Goal: Task Accomplishment & Management: Manage account settings

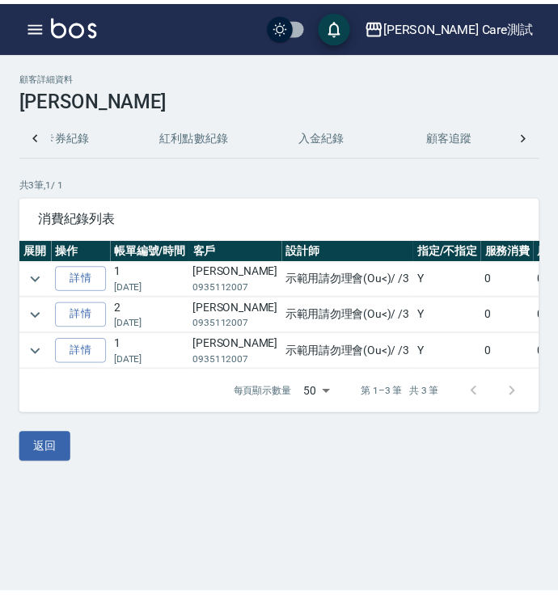
scroll to position [0, 309]
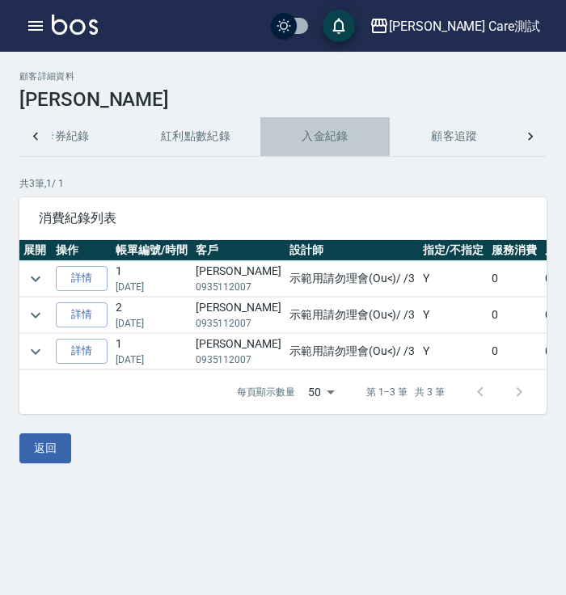
click at [310, 148] on button "入金紀錄" at bounding box center [324, 136] width 129 height 39
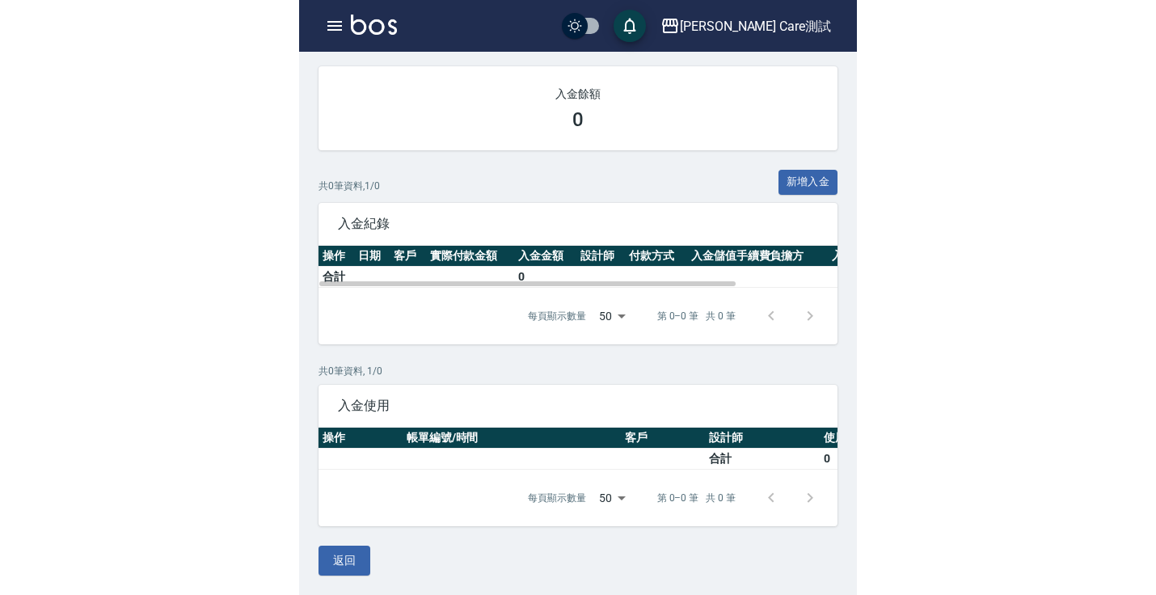
scroll to position [0, 15]
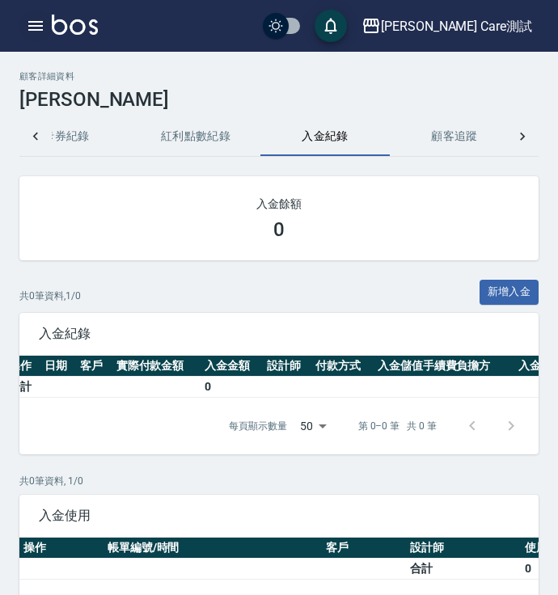
click at [28, 23] on icon "button" at bounding box center [35, 25] width 19 height 19
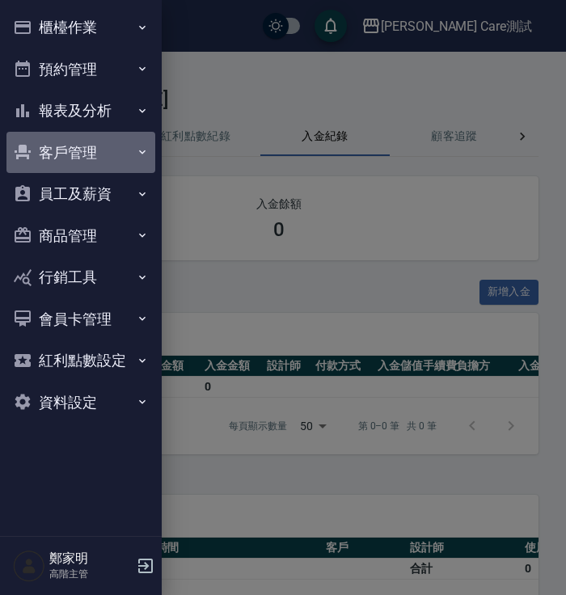
click at [116, 141] on button "客戶管理" at bounding box center [80, 153] width 149 height 42
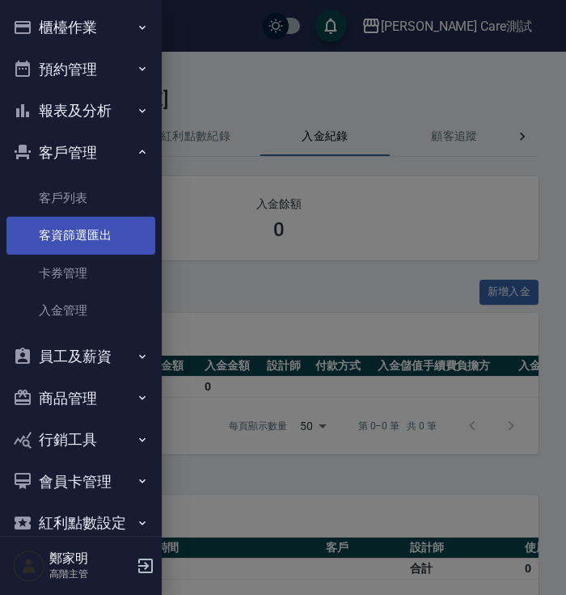
click at [103, 241] on link "客資篩選匯出" at bounding box center [80, 235] width 149 height 37
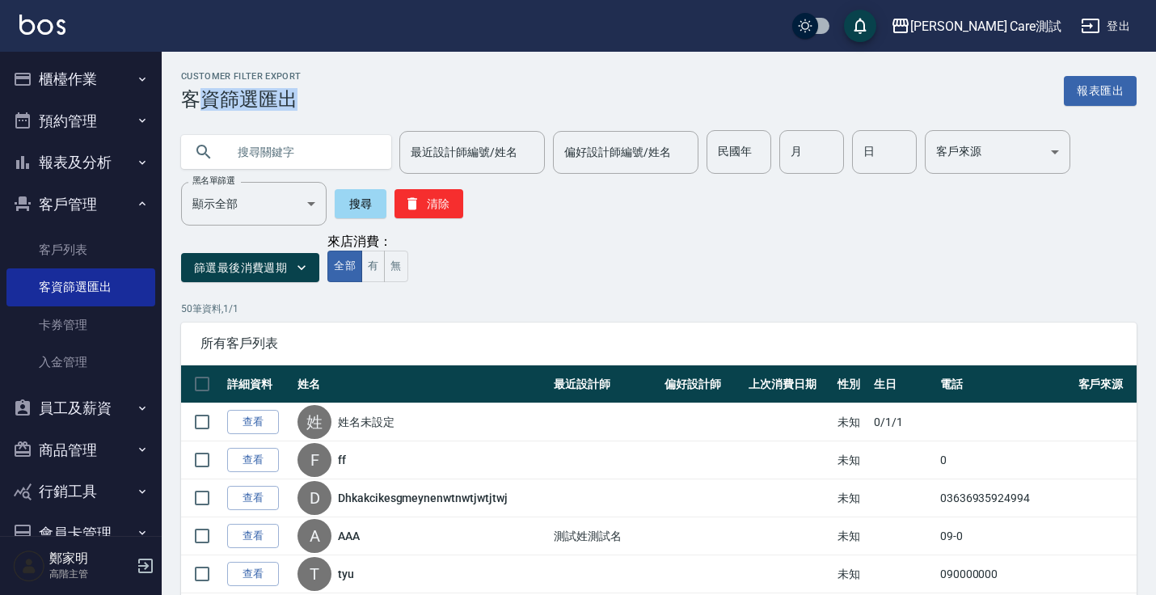
copy h3 "資篩選匯出"
drag, startPoint x: 201, startPoint y: 100, endPoint x: 387, endPoint y: 96, distance: 185.2
click at [387, 96] on div "Customer Filter Export 客資篩選匯出 報表匯出" at bounding box center [659, 91] width 956 height 40
click at [565, 242] on div "篩選最後消費週期 來店消費： 全部 有 無" at bounding box center [659, 258] width 956 height 49
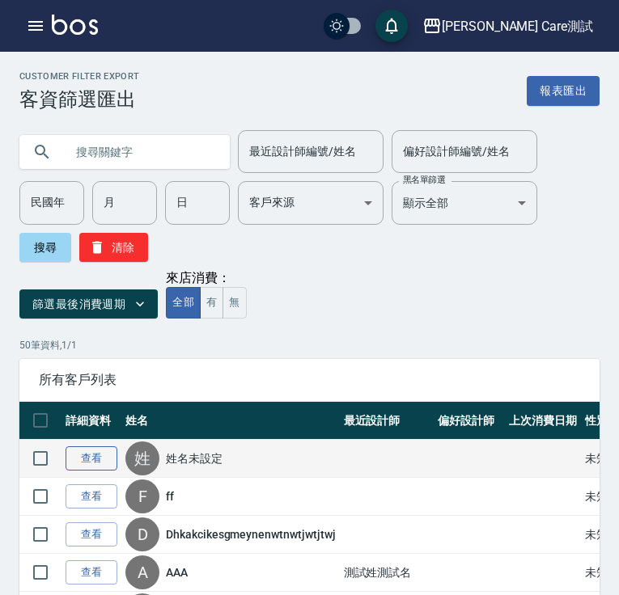
click at [86, 461] on link "查看" at bounding box center [91, 458] width 52 height 25
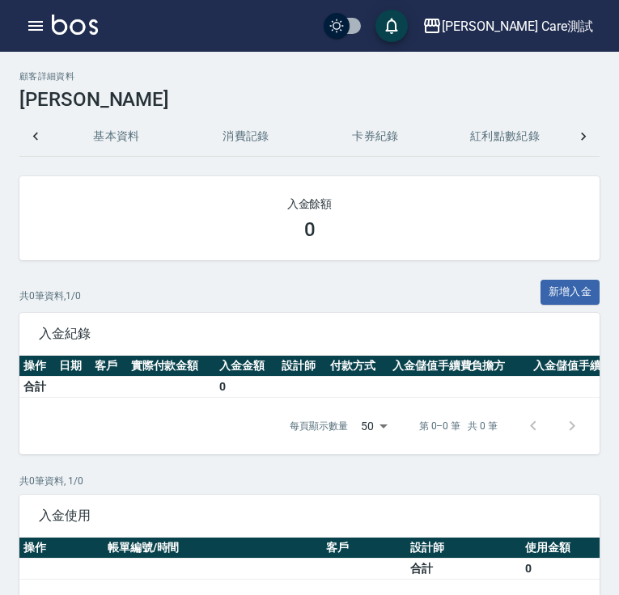
scroll to position [0, 67]
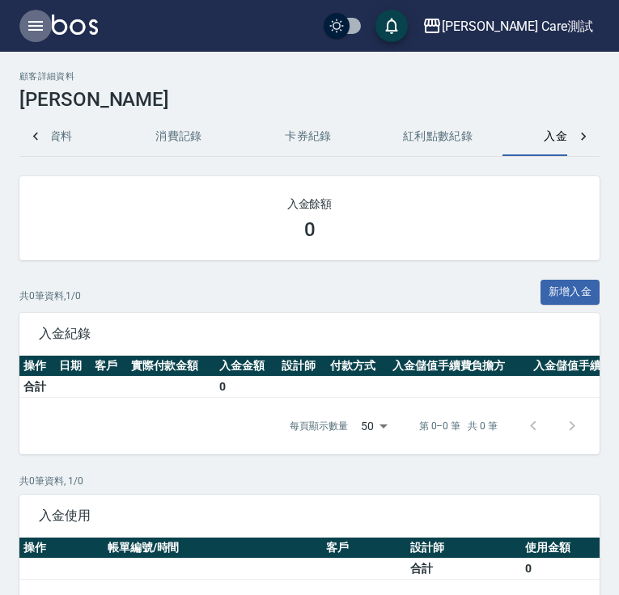
click at [34, 21] on icon "button" at bounding box center [35, 26] width 15 height 10
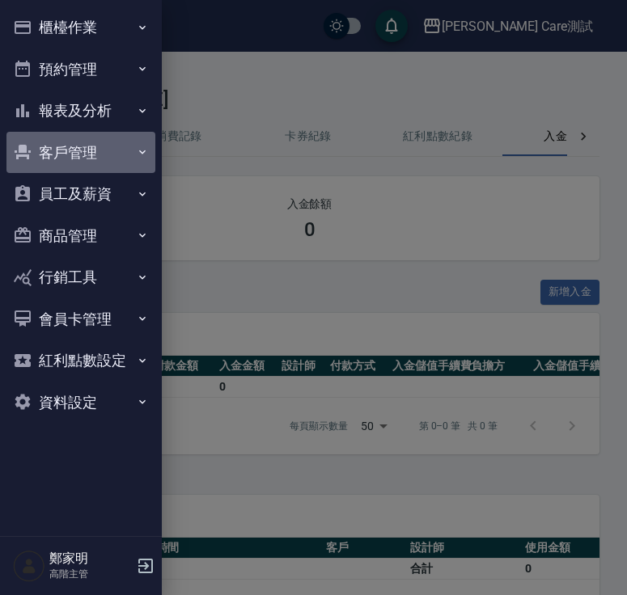
click at [93, 135] on button "客戶管理" at bounding box center [80, 153] width 149 height 42
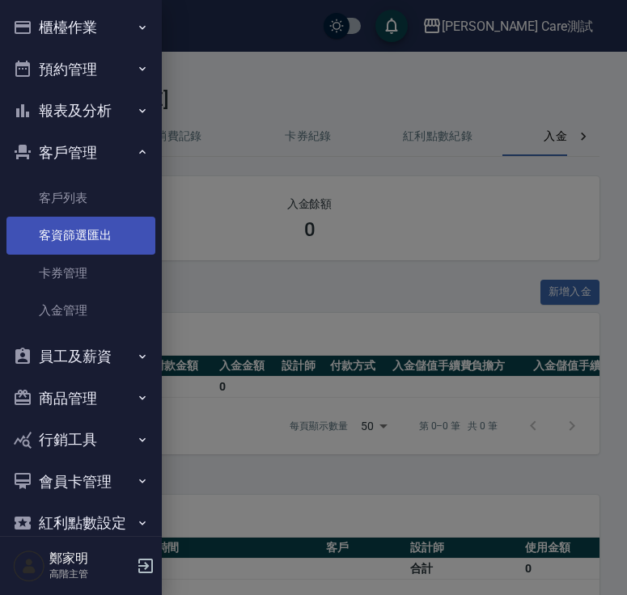
click at [87, 222] on link "客資篩選匯出" at bounding box center [80, 235] width 149 height 37
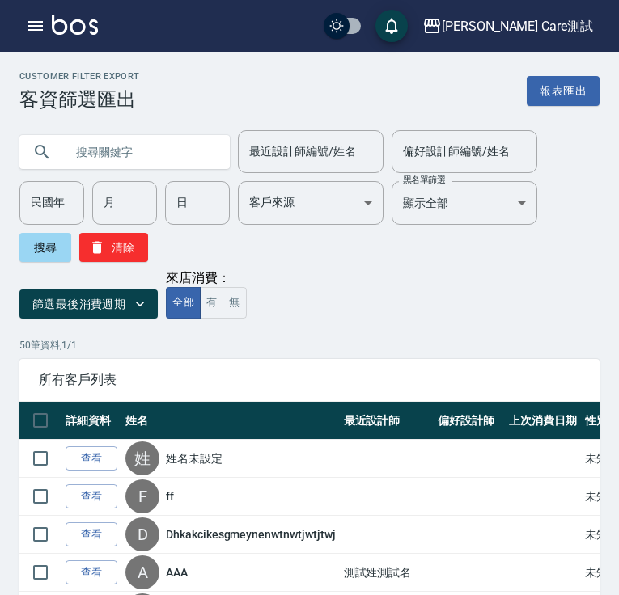
click at [127, 150] on input "text" at bounding box center [141, 152] width 152 height 44
click at [157, 158] on input "text" at bounding box center [141, 152] width 152 height 44
type input "[PERSON_NAME]"
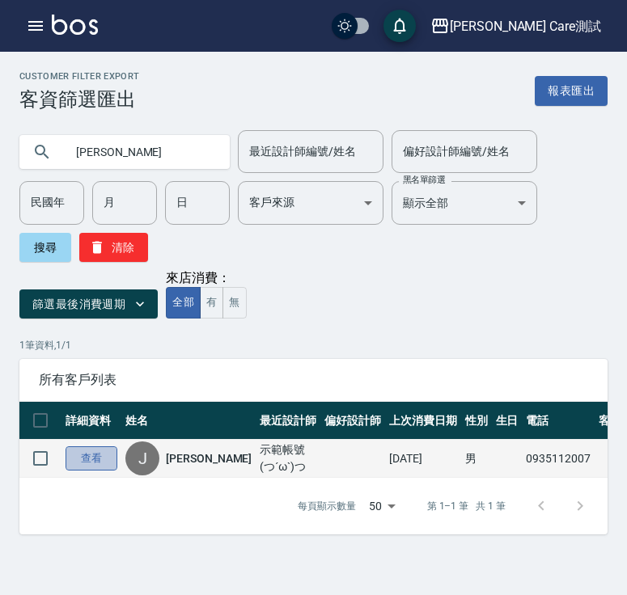
click at [93, 458] on link "查看" at bounding box center [91, 458] width 52 height 25
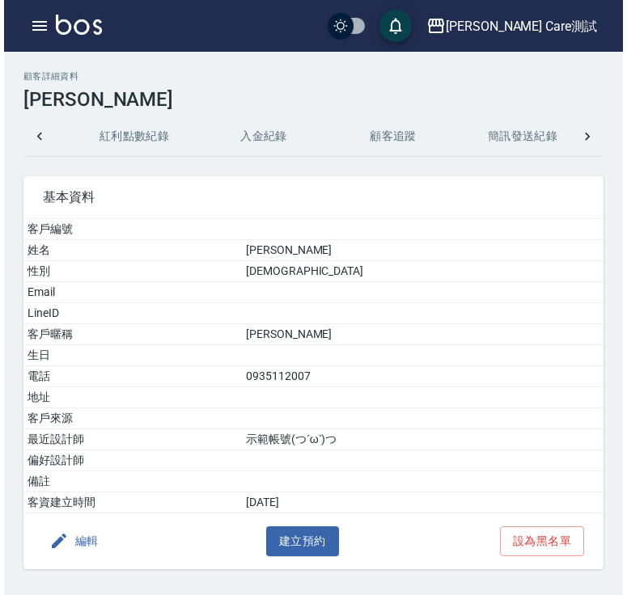
scroll to position [0, 649]
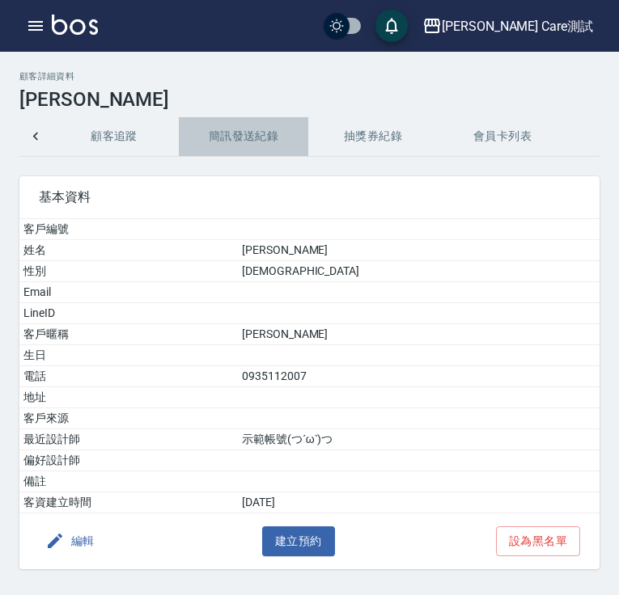
click at [236, 123] on button "簡訊發送紀錄" at bounding box center [243, 136] width 129 height 39
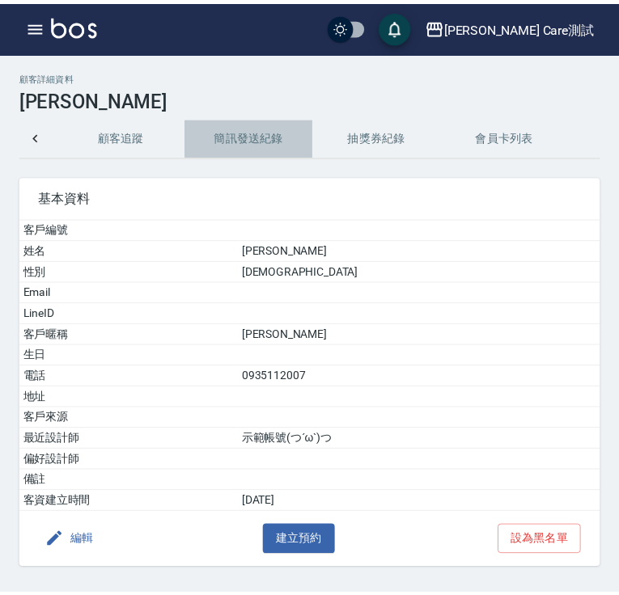
scroll to position [0, 641]
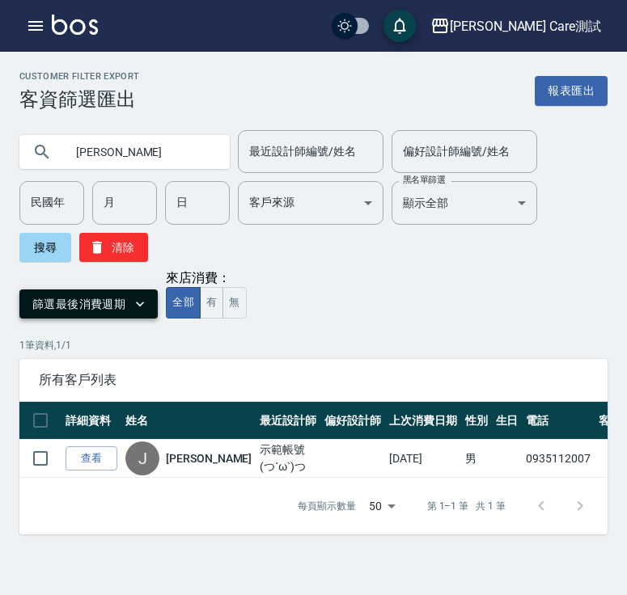
click at [133, 298] on icon "button" at bounding box center [140, 304] width 16 height 16
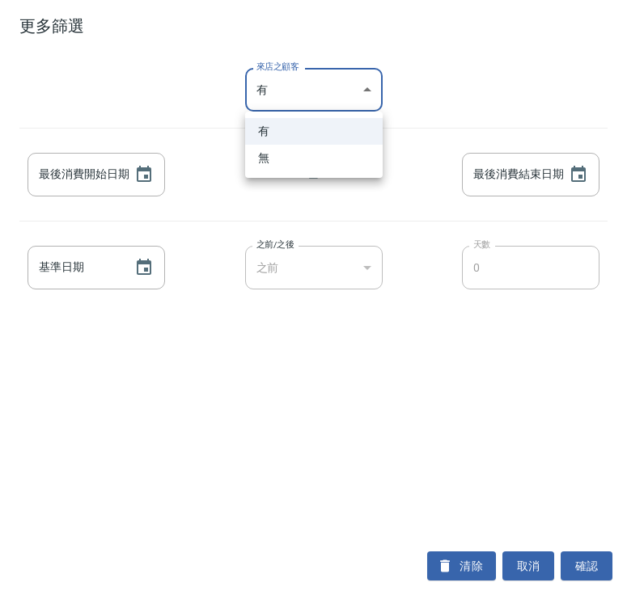
click at [361, 80] on body "[PERSON_NAME] Care測試 登出 櫃檯作業 打帳單 帳單列表 掛單列表 座位開單 營業儀表板 現金收支登錄 高階收支登錄 材料自購登錄 每日結帳…" at bounding box center [313, 297] width 627 height 595
click at [431, 90] on div at bounding box center [313, 297] width 627 height 595
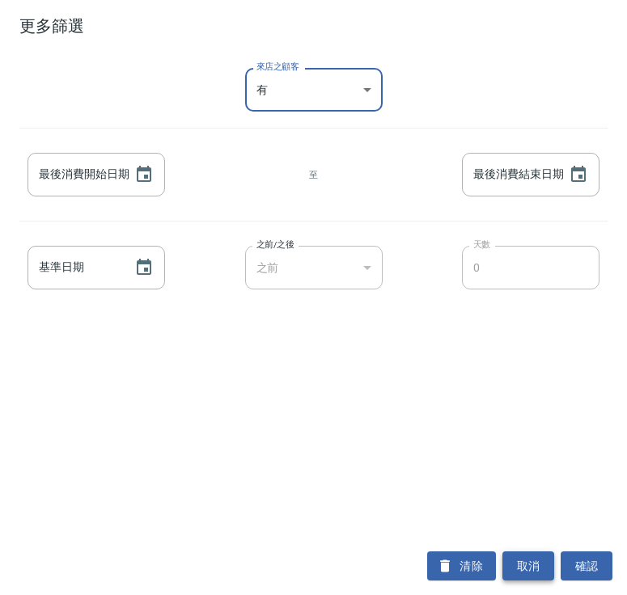
click at [543, 569] on button "取消" at bounding box center [528, 566] width 52 height 30
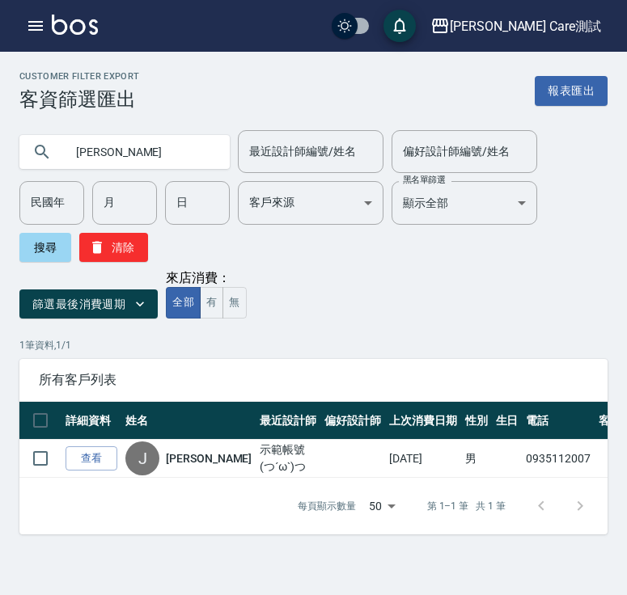
click at [414, 242] on div "[PERSON_NAME] 最近設計師編號/姓名 最近設計師編號/姓名 偏好設計師編號/姓名 偏好設計師編號/姓名 民國年 民國年 月 月 日 日 客戶來源 …" at bounding box center [313, 196] width 588 height 132
click at [204, 301] on button "有" at bounding box center [211, 303] width 23 height 32
click at [264, 301] on input "歸屬" at bounding box center [431, 297] width 338 height 28
click at [230, 297] on button "無" at bounding box center [233, 303] width 23 height 32
click at [315, 304] on input "歸屬" at bounding box center [431, 297] width 338 height 28
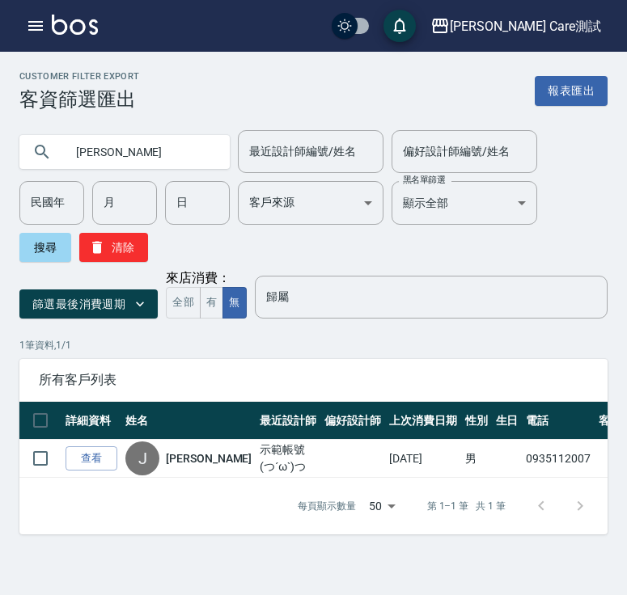
click at [294, 259] on div "[PERSON_NAME] 最近設計師編號/姓名 最近設計師編號/姓名 偏好設計師編號/姓名 偏好設計師編號/姓名 民國年 民國年 月 月 日 日 客戶來源 …" at bounding box center [313, 196] width 588 height 132
click at [203, 303] on button "有" at bounding box center [211, 303] width 23 height 32
click at [188, 311] on button "全部" at bounding box center [183, 303] width 35 height 32
click at [236, 307] on button "無" at bounding box center [233, 303] width 23 height 32
click at [211, 312] on button "有" at bounding box center [211, 303] width 23 height 32
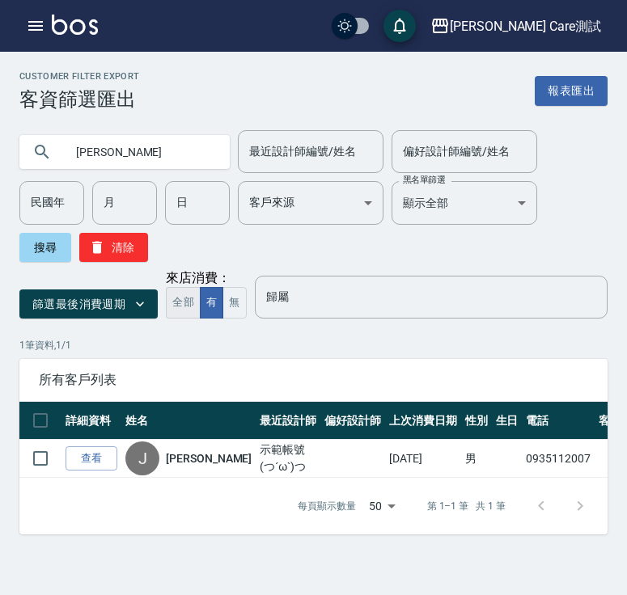
click at [186, 311] on button "全部" at bounding box center [183, 303] width 35 height 32
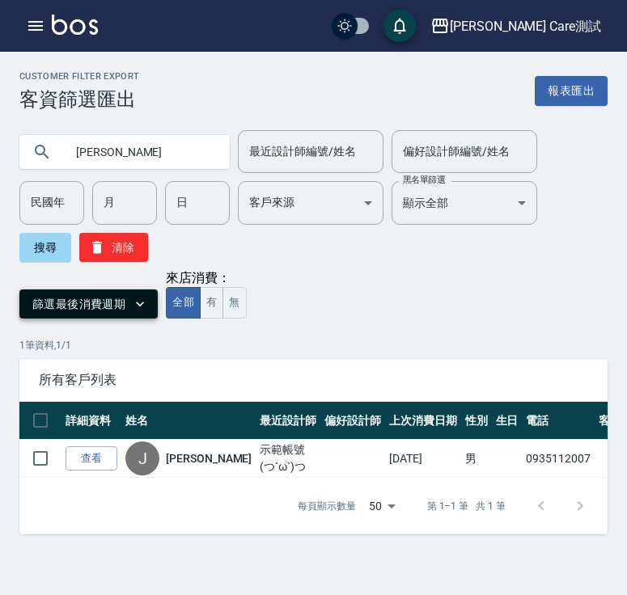
click at [132, 307] on icon "button" at bounding box center [140, 304] width 16 height 16
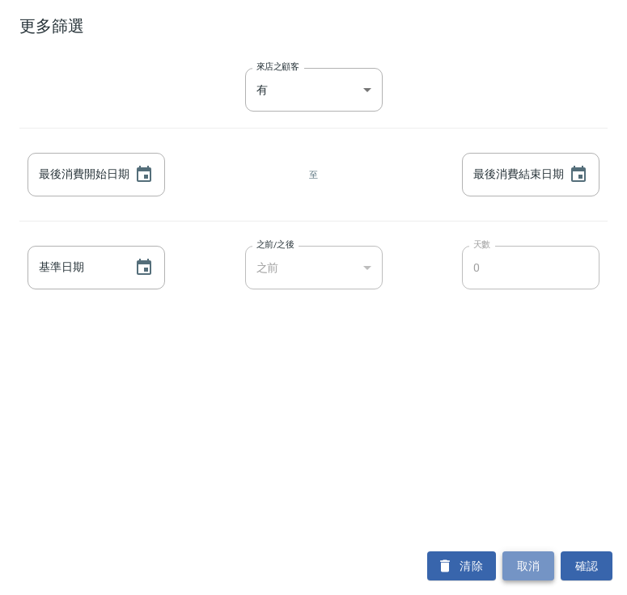
click at [519, 562] on button "取消" at bounding box center [528, 566] width 52 height 30
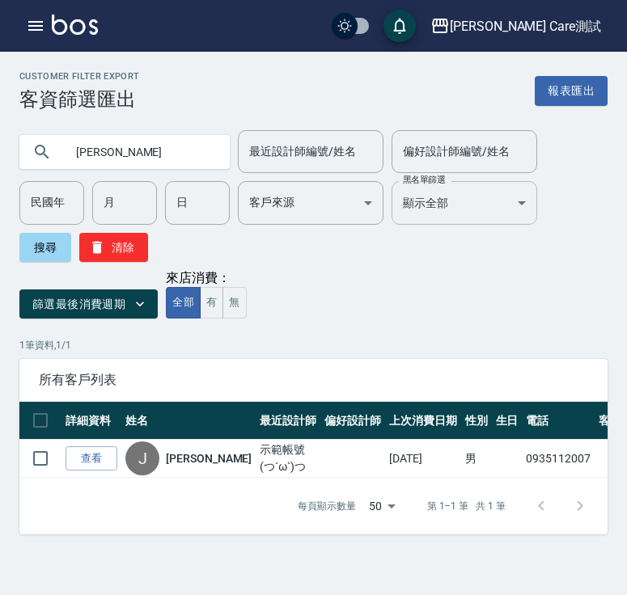
click at [450, 196] on body "[PERSON_NAME] Care測試 登出 櫃檯作業 打帳單 帳單列表 掛單列表 座位開單 營業儀表板 現金收支登錄 高階收支登錄 材料自購登錄 每日結帳…" at bounding box center [313, 297] width 627 height 595
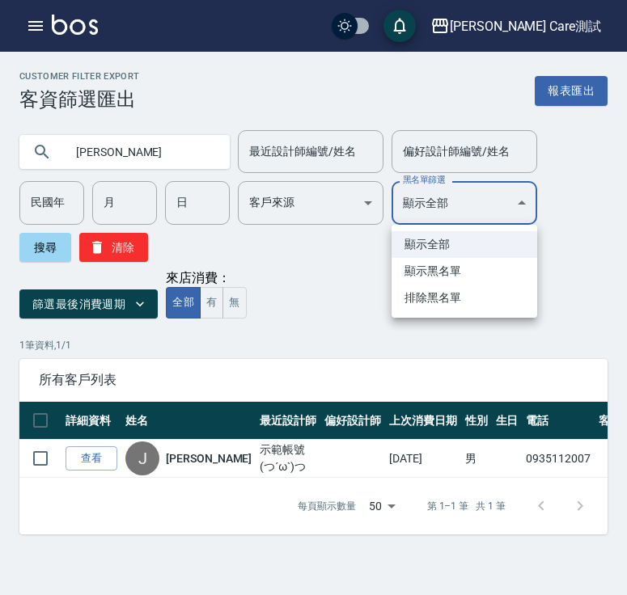
click at [448, 270] on li "顯示黑名單" at bounding box center [464, 271] width 146 height 27
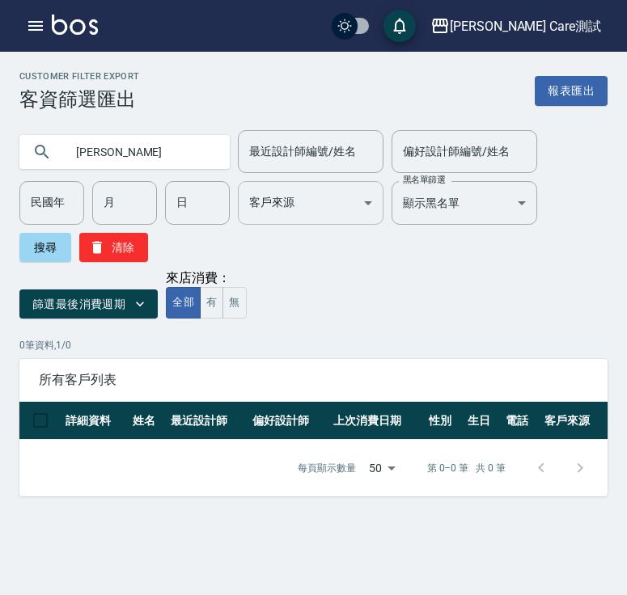
click at [320, 209] on body "[PERSON_NAME] Care測試 登出 櫃檯作業 打帳單 帳單列表 掛單列表 座位開單 營業儀表板 現金收支登錄 高階收支登錄 材料自購登錄 每日結帳…" at bounding box center [313, 297] width 627 height 595
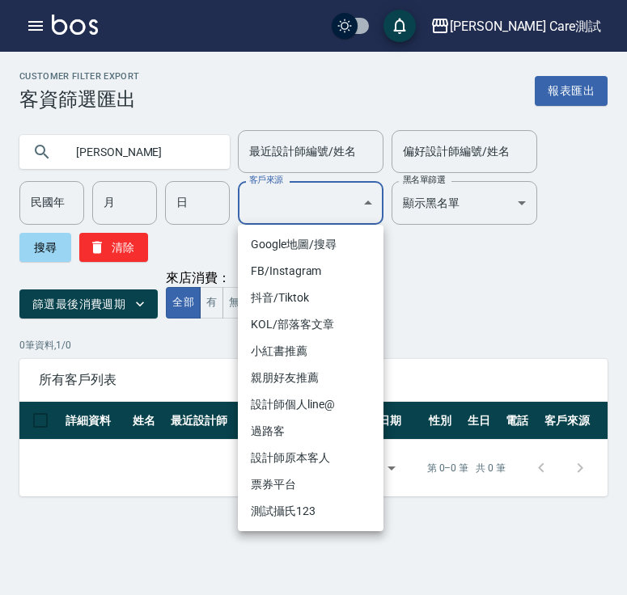
click at [545, 315] on div at bounding box center [313, 297] width 627 height 595
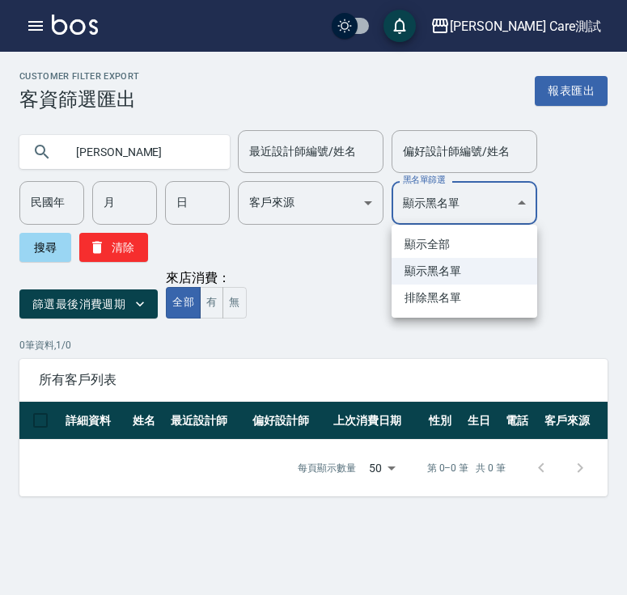
click at [501, 208] on body "[PERSON_NAME] Care測試 登出 櫃檯作業 打帳單 帳單列表 掛單列表 座位開單 營業儀表板 現金收支登錄 高階收支登錄 材料自購登錄 每日結帳…" at bounding box center [313, 297] width 627 height 595
click at [476, 242] on li "顯示全部" at bounding box center [464, 244] width 146 height 27
type input "ALL"
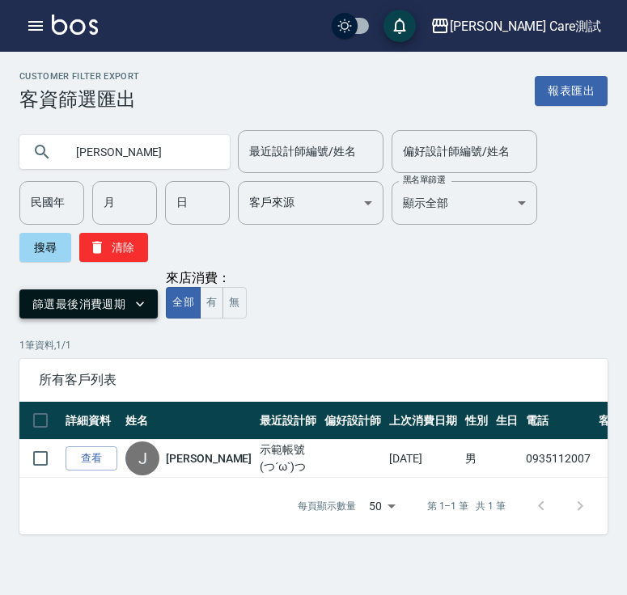
click at [109, 302] on button "篩選最後消費週期" at bounding box center [88, 304] width 138 height 30
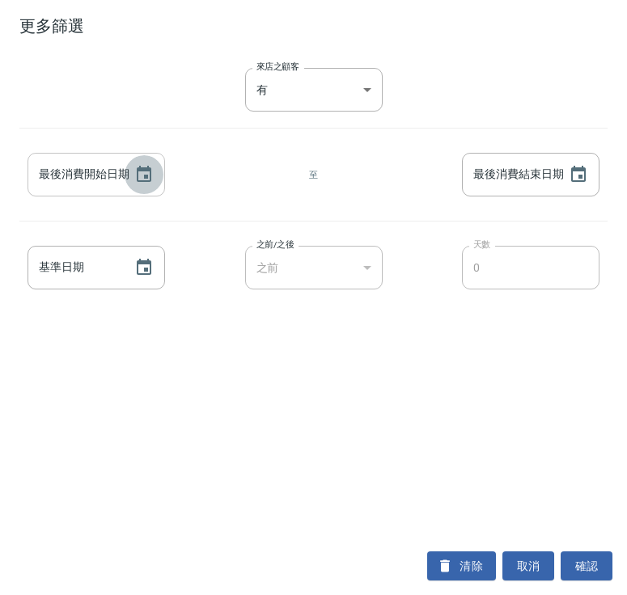
click at [139, 172] on icon "Choose date" at bounding box center [143, 174] width 19 height 19
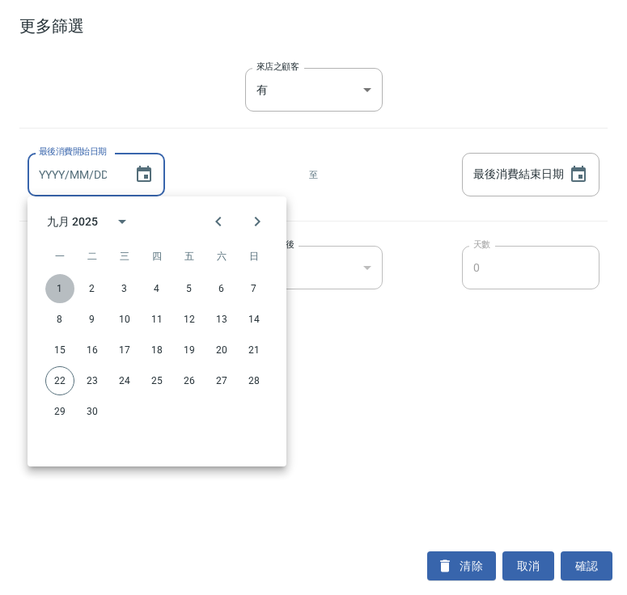
click at [65, 289] on button "1" at bounding box center [59, 288] width 29 height 29
type input "[DATE]"
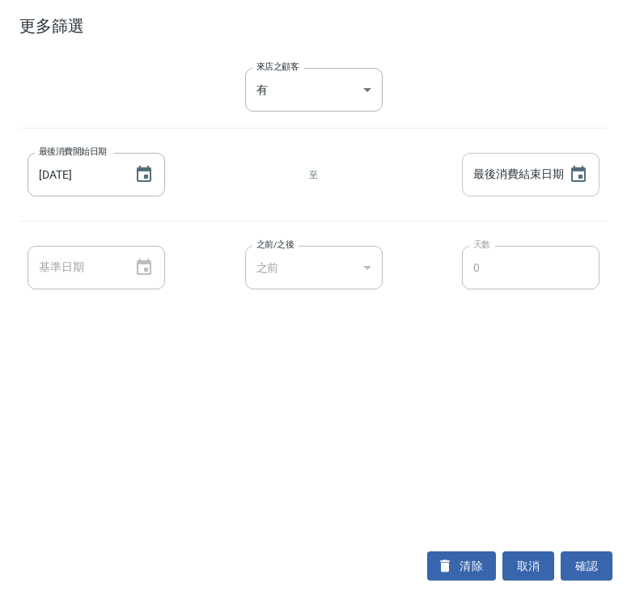
click at [556, 178] on div "最後消費結束日期" at bounding box center [530, 175] width 137 height 44
type input "YYYY/MM/DD"
click at [565, 176] on icon "Choose date" at bounding box center [578, 174] width 15 height 16
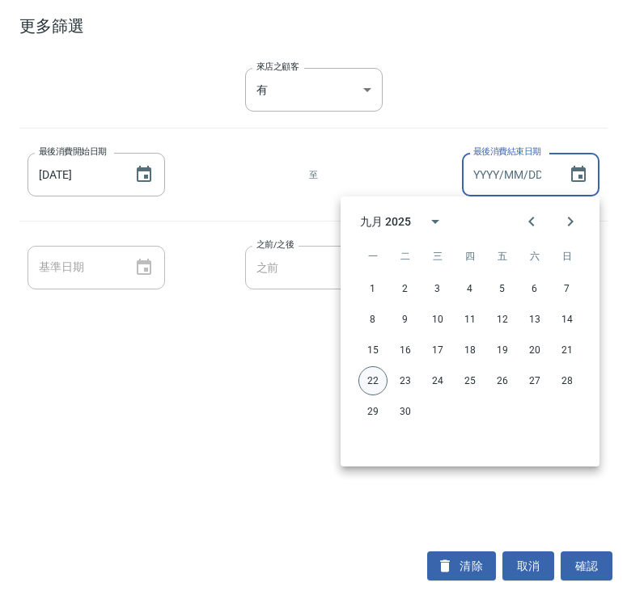
click at [378, 387] on button "22" at bounding box center [372, 380] width 29 height 29
type input "[DATE]"
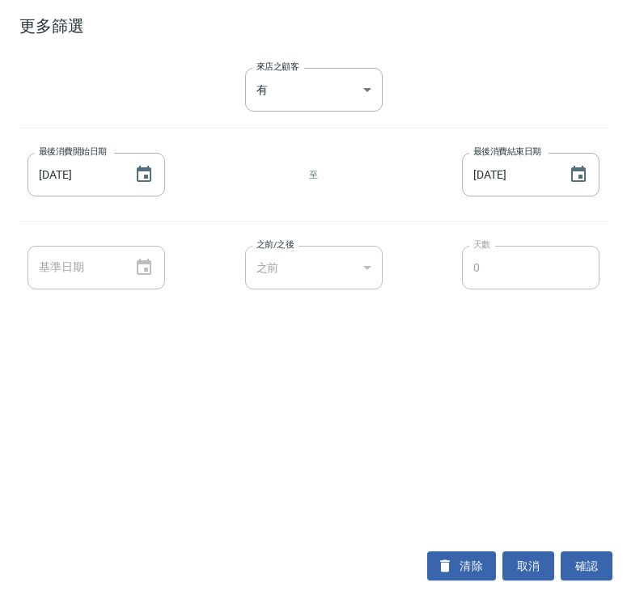
click at [416, 388] on div "來店之顧客 有 true 來店之顧客 最後消費開始日期 [DATE] 最後消費開始日期 至 最後消費結束日期 [DATE] 最後消費結束日期 基準日期 基準日…" at bounding box center [313, 294] width 627 height 485
click at [306, 250] on div "之前" at bounding box center [313, 268] width 137 height 44
click at [300, 95] on body "[PERSON_NAME] Care測試 登出 櫃檯作業 打帳單 帳單列表 掛單列表 座位開單 營業儀表板 現金收支登錄 高階收支登錄 材料自購登錄 每日結帳…" at bounding box center [313, 297] width 627 height 595
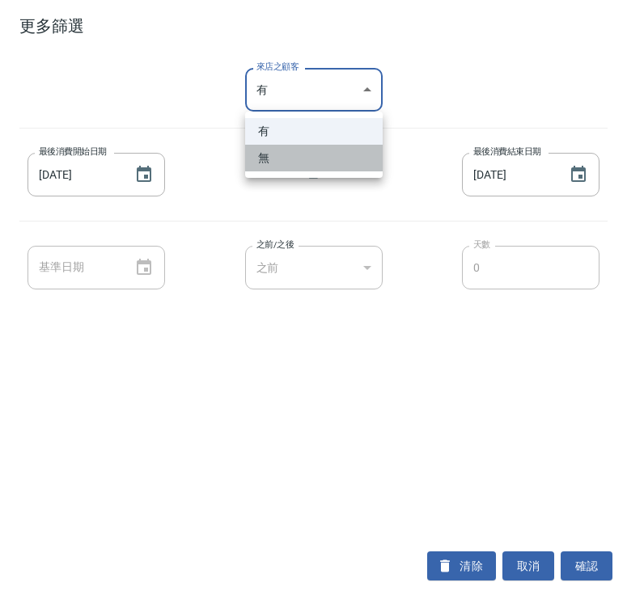
click at [300, 157] on li "無" at bounding box center [313, 158] width 137 height 27
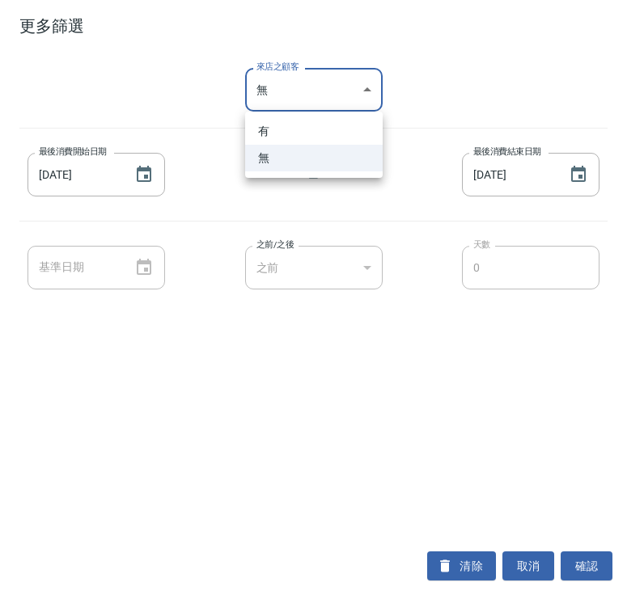
click at [311, 84] on body "[PERSON_NAME] Care測試 登出 櫃檯作業 打帳單 帳單列表 掛單列表 座位開單 營業儀表板 現金收支登錄 高階收支登錄 材料自購登錄 每日結帳…" at bounding box center [313, 297] width 627 height 595
click at [306, 123] on li "有" at bounding box center [313, 131] width 137 height 27
type input "true"
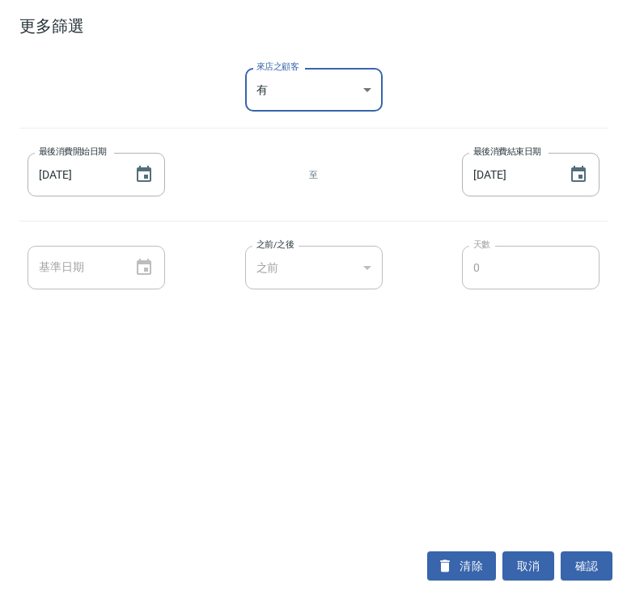
click at [318, 196] on div "最後消費開始日期 [DATE] 最後消費開始日期 至 最後消費結束日期 [DATE] 最後消費結束日期" at bounding box center [313, 175] width 588 height 60
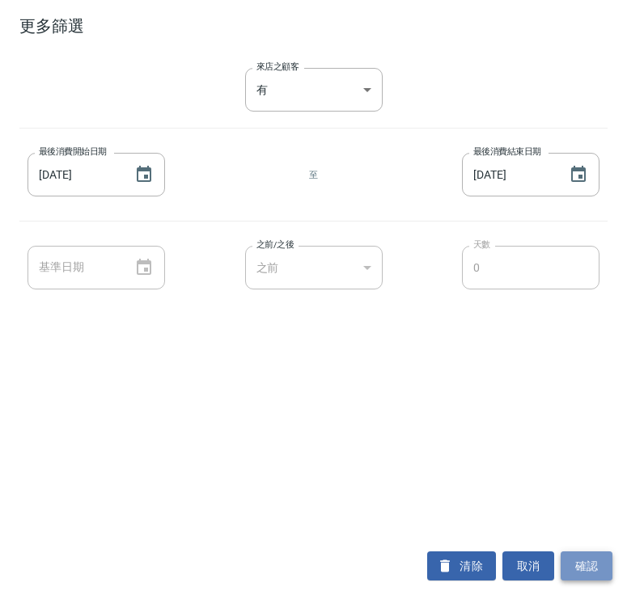
click at [565, 567] on button "確認" at bounding box center [586, 566] width 52 height 30
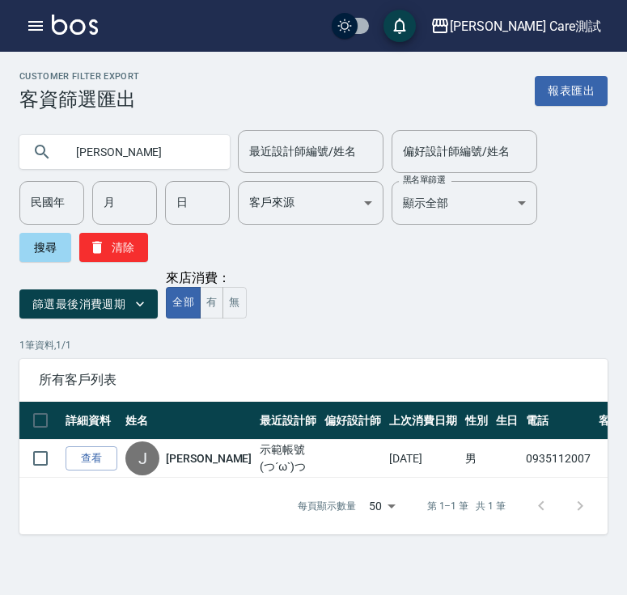
click at [91, 155] on input "[PERSON_NAME]" at bounding box center [141, 152] width 152 height 44
click at [565, 95] on button "報表匯出" at bounding box center [571, 91] width 73 height 30
click at [513, 302] on div "篩選最後消費週期 來店消費： 全部 有 無" at bounding box center [313, 294] width 588 height 49
click at [108, 252] on button "清除" at bounding box center [113, 247] width 69 height 29
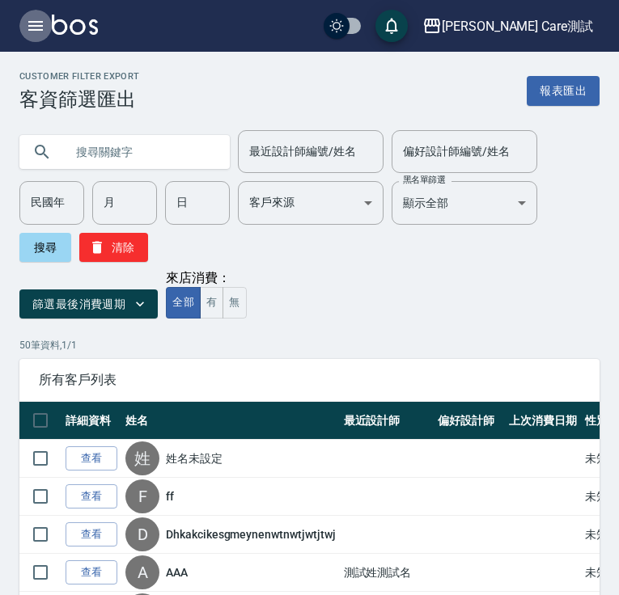
click at [26, 23] on icon "button" at bounding box center [35, 25] width 19 height 19
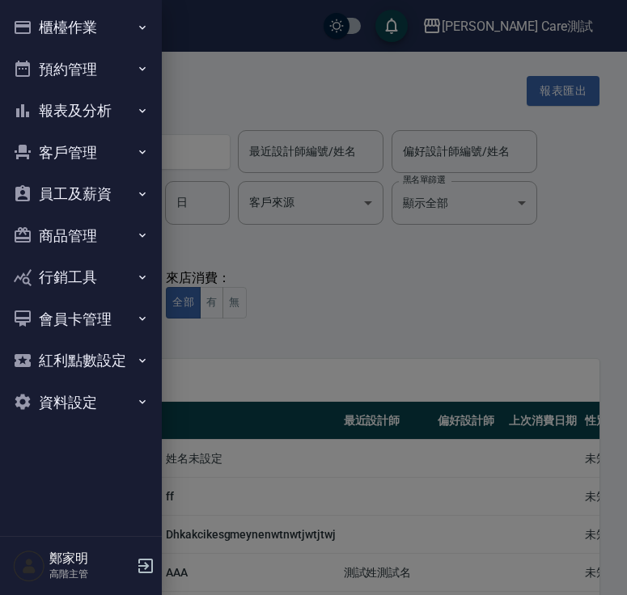
click at [82, 142] on button "客戶管理" at bounding box center [80, 153] width 149 height 42
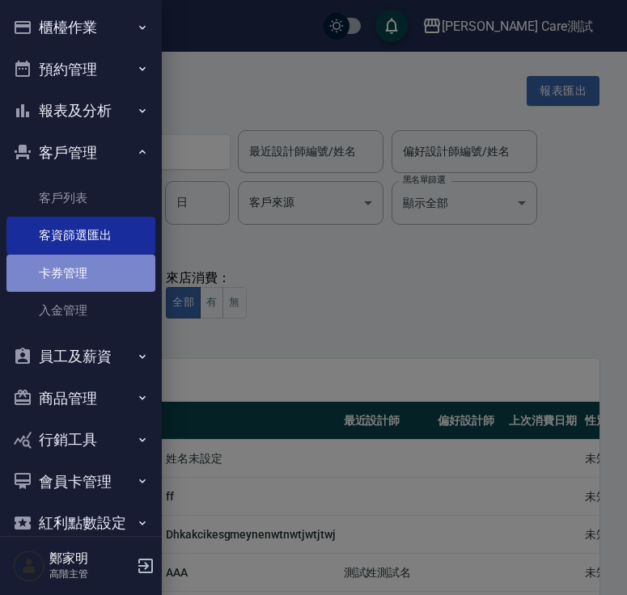
click at [89, 280] on link "卡券管理" at bounding box center [80, 273] width 149 height 37
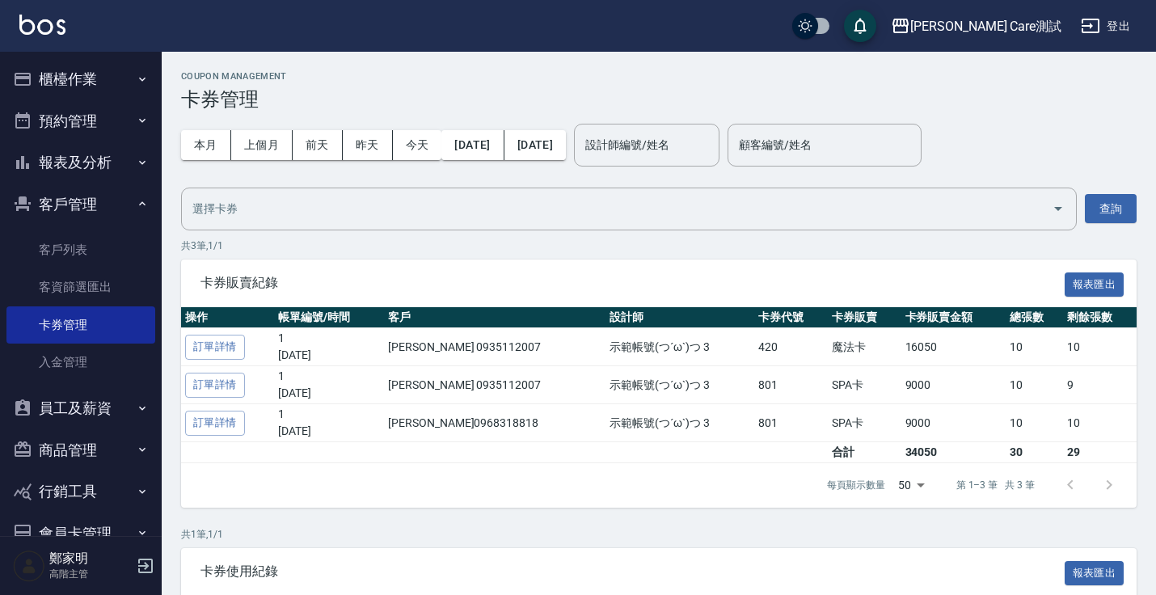
click at [565, 89] on h3 "卡券管理" at bounding box center [659, 99] width 956 height 23
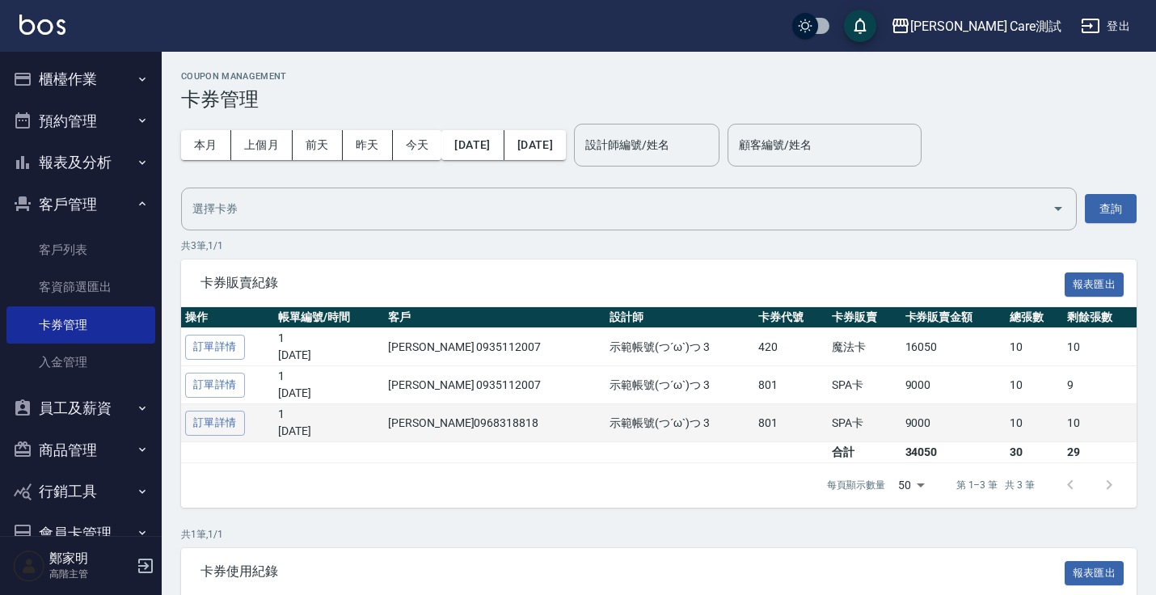
click at [565, 435] on td "示範帳號(つ´ω`)つ 3" at bounding box center [680, 423] width 149 height 38
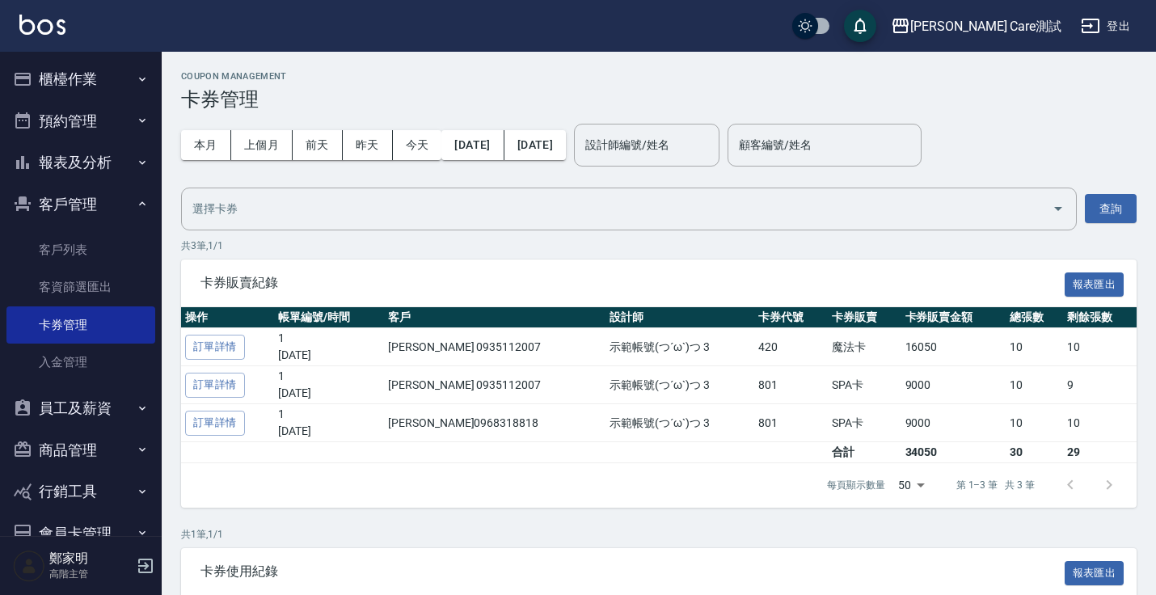
click at [565, 142] on div "本月 上個月 [DATE] [DATE] [DATE] [DATE] [DATE] 設計師編號/姓名 設計師編號/姓名 顧客編號/姓名 顧客編號/姓名" at bounding box center [659, 145] width 956 height 69
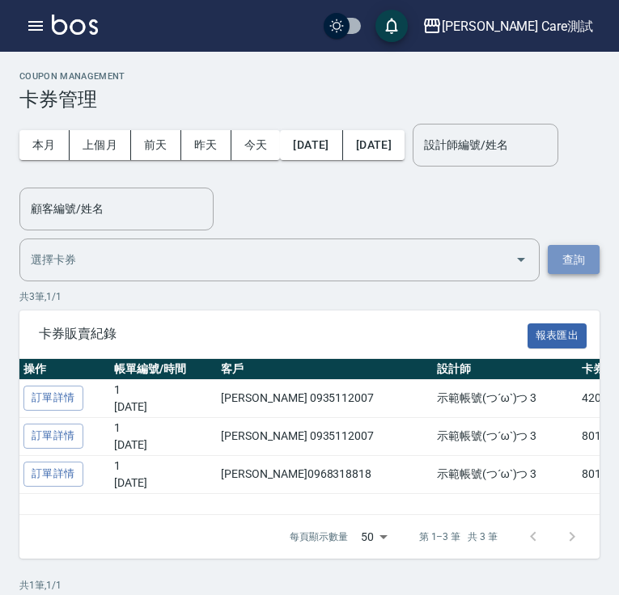
click at [565, 267] on button "查詢" at bounding box center [573, 260] width 52 height 30
click at [501, 270] on input "text" at bounding box center [267, 260] width 481 height 28
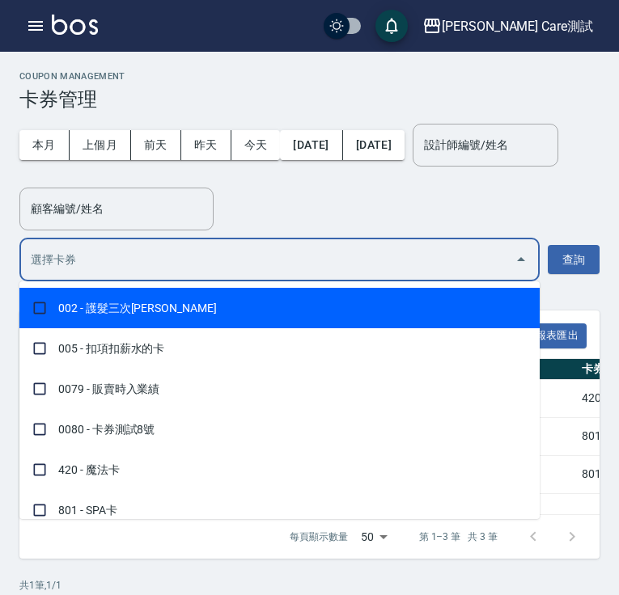
click at [496, 213] on div "本月 上個月 [DATE] [DATE] [DATE] [DATE] [DATE] 設計師編號/姓名 設計師編號/姓名 顧客編號/姓名 顧客編號/姓名" at bounding box center [309, 171] width 580 height 120
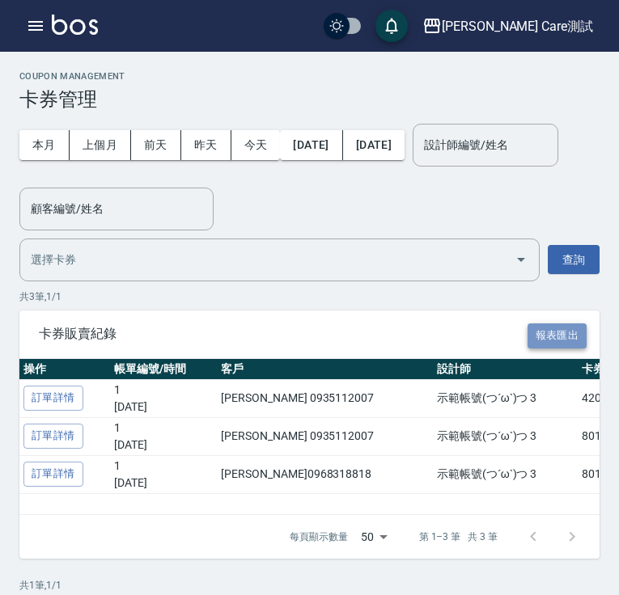
click at [543, 343] on button "報表匯出" at bounding box center [557, 335] width 60 height 25
click at [420, 159] on input "設計師編號/姓名" at bounding box center [485, 145] width 131 height 28
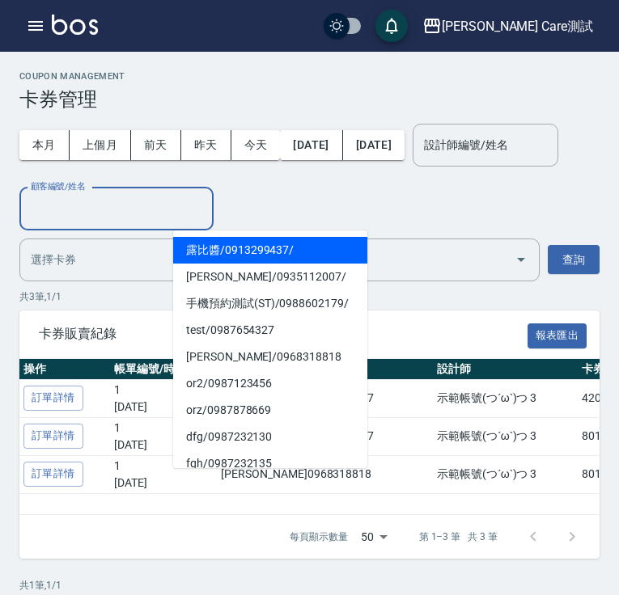
click at [206, 199] on input "顧客編號/姓名" at bounding box center [117, 209] width 180 height 28
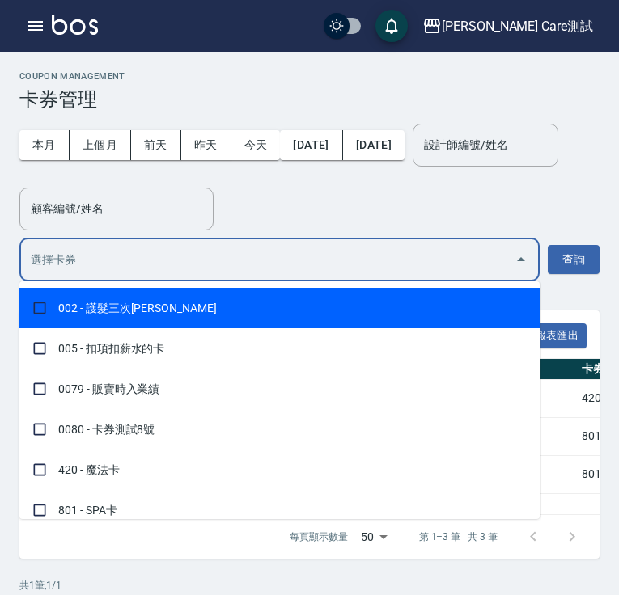
click at [425, 270] on input "text" at bounding box center [267, 260] width 481 height 28
click at [415, 315] on span "002 - 護髮三次[PERSON_NAME]" at bounding box center [279, 308] width 520 height 40
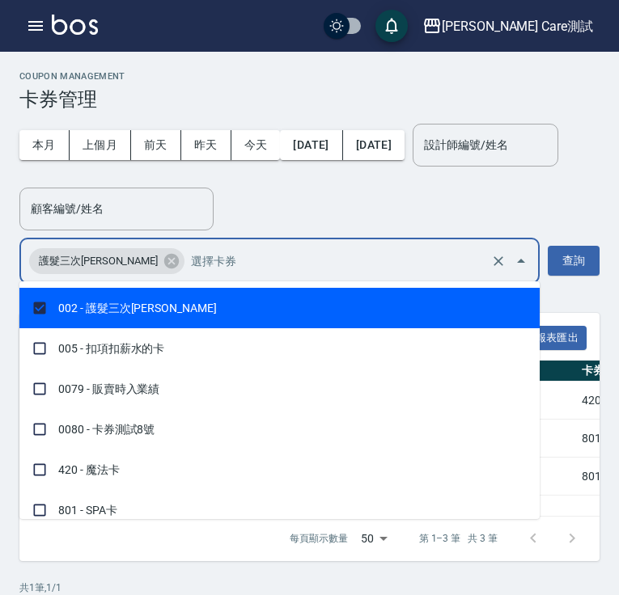
checkbox input "true"
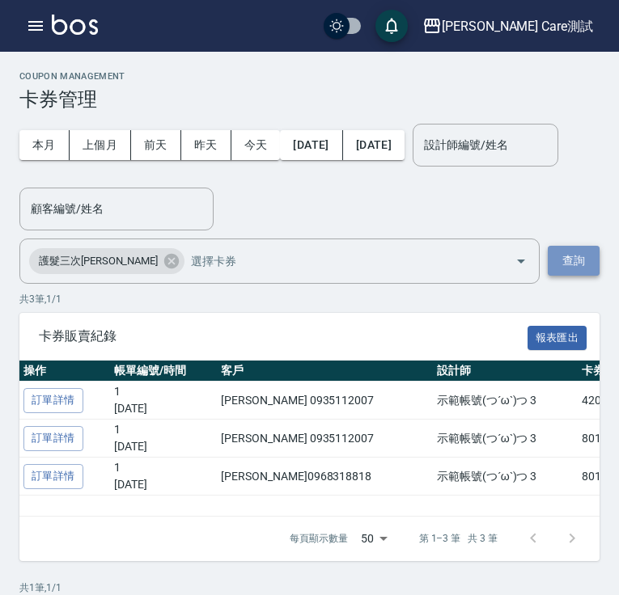
click at [565, 248] on button "查詢" at bounding box center [573, 261] width 52 height 30
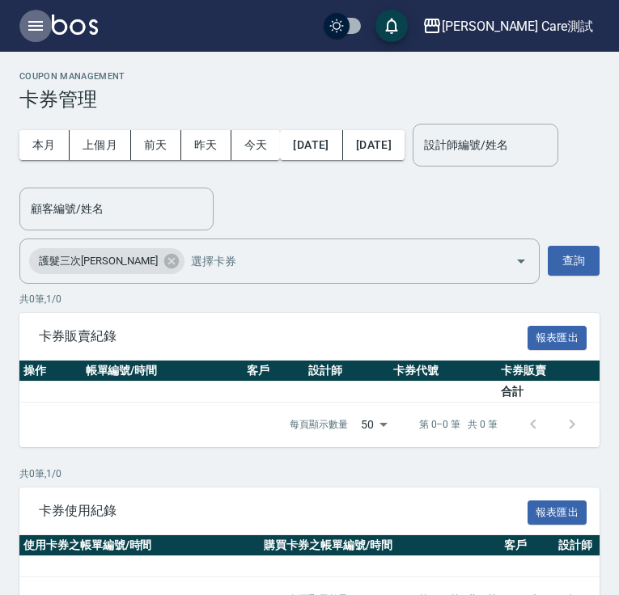
click at [34, 36] on button "button" at bounding box center [35, 26] width 32 height 32
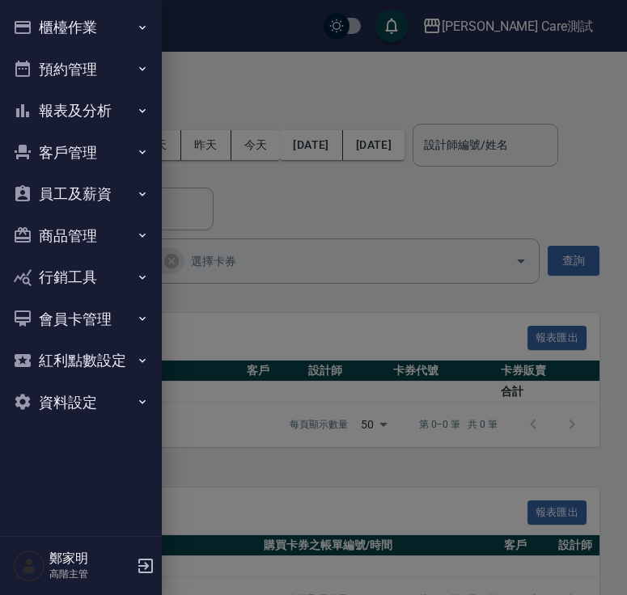
click at [88, 150] on button "客戶管理" at bounding box center [80, 153] width 149 height 42
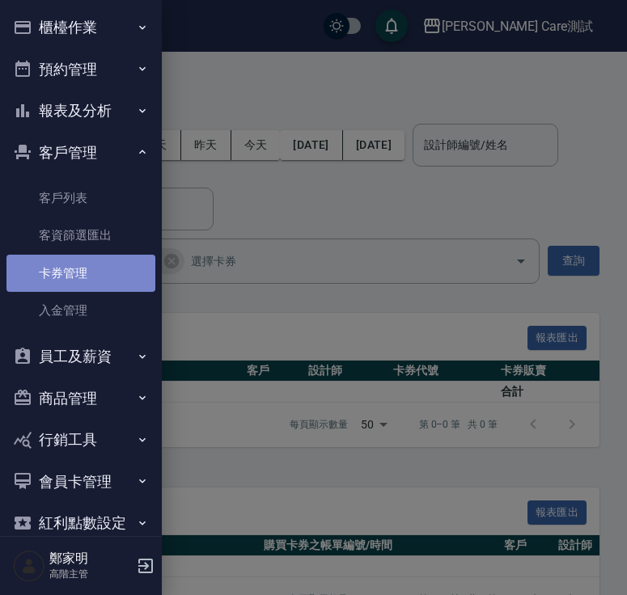
click at [99, 270] on link "卡券管理" at bounding box center [80, 273] width 149 height 37
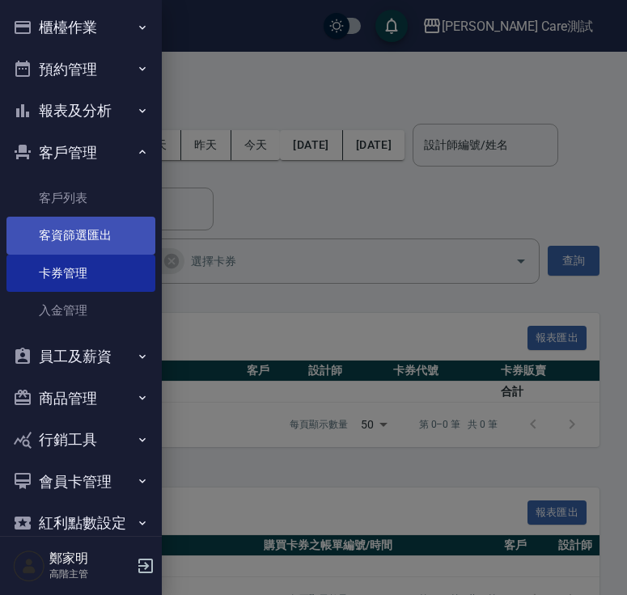
click at [52, 239] on link "客資篩選匯出" at bounding box center [80, 235] width 149 height 37
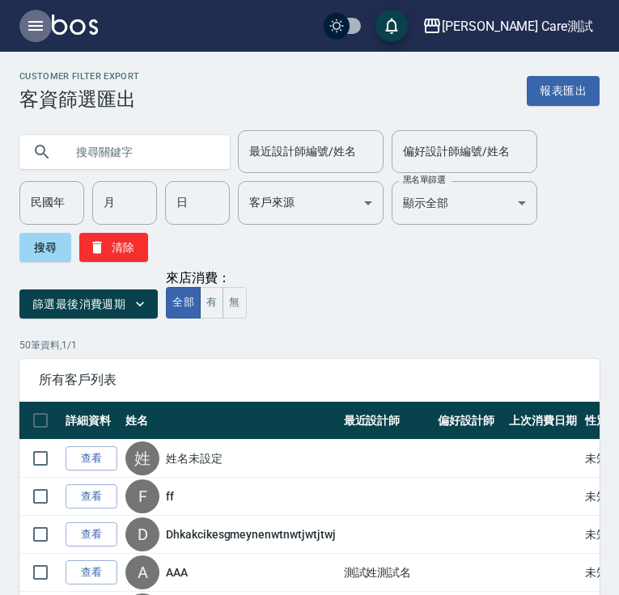
click at [24, 33] on button "button" at bounding box center [35, 26] width 32 height 32
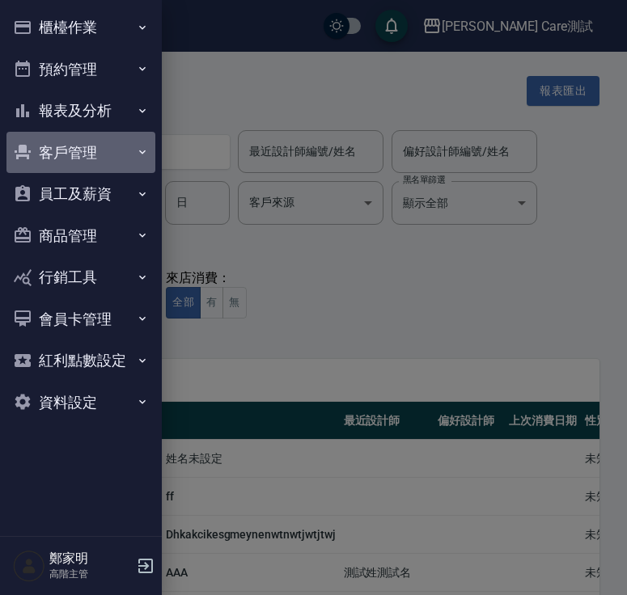
click at [77, 154] on button "客戶管理" at bounding box center [80, 153] width 149 height 42
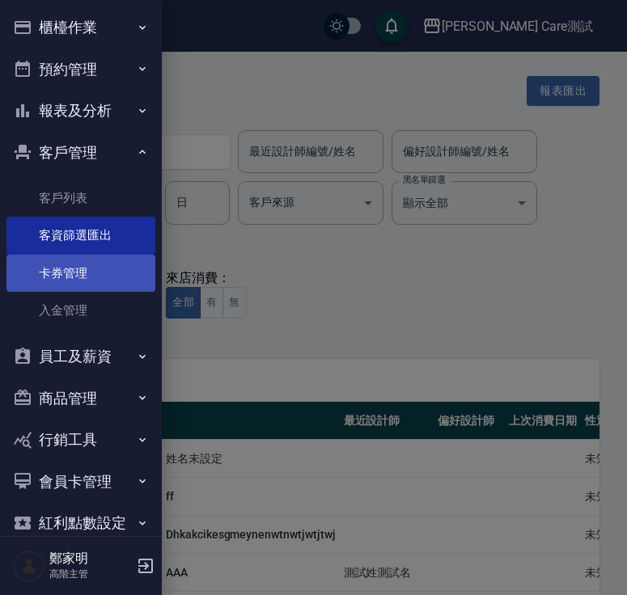
click at [113, 268] on link "卡券管理" at bounding box center [80, 273] width 149 height 37
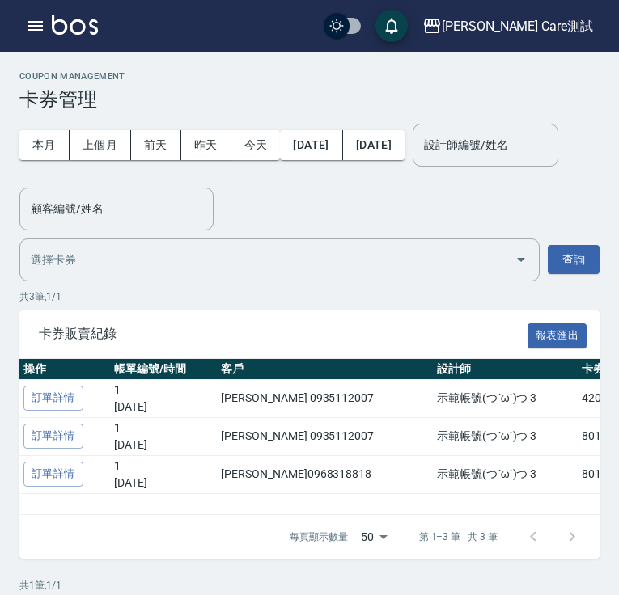
scroll to position [220, 0]
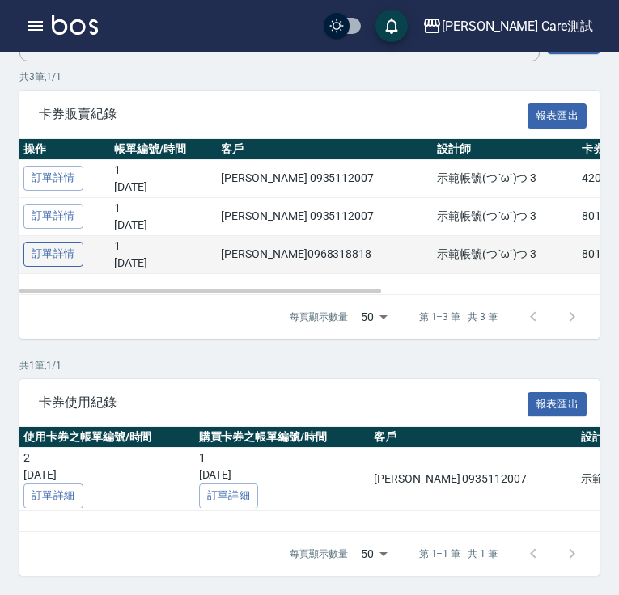
click at [67, 259] on link "訂單詳情" at bounding box center [53, 254] width 60 height 25
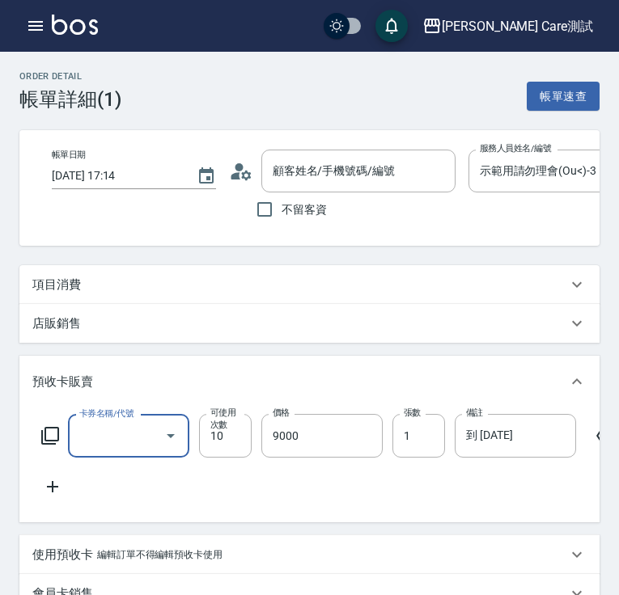
type input "[DATE] 17:14"
type input "示範用請勿理會(Ou<)-3"
type input "27"
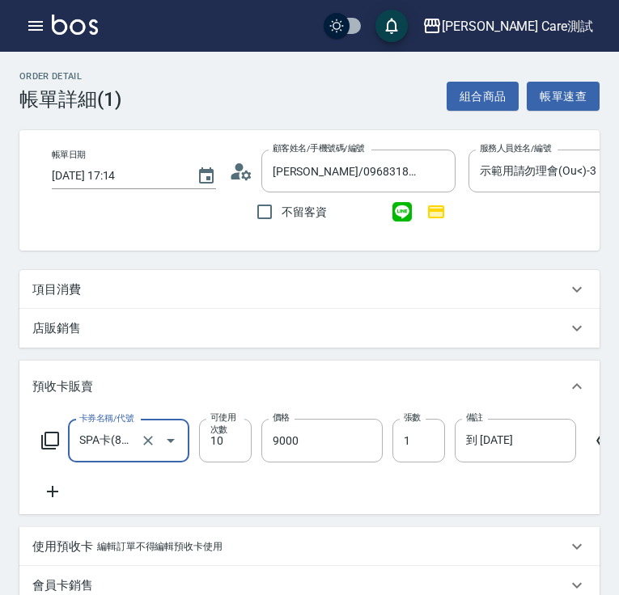
type input "[PERSON_NAME]/0968318818/null"
type input "SPA卡(801)"
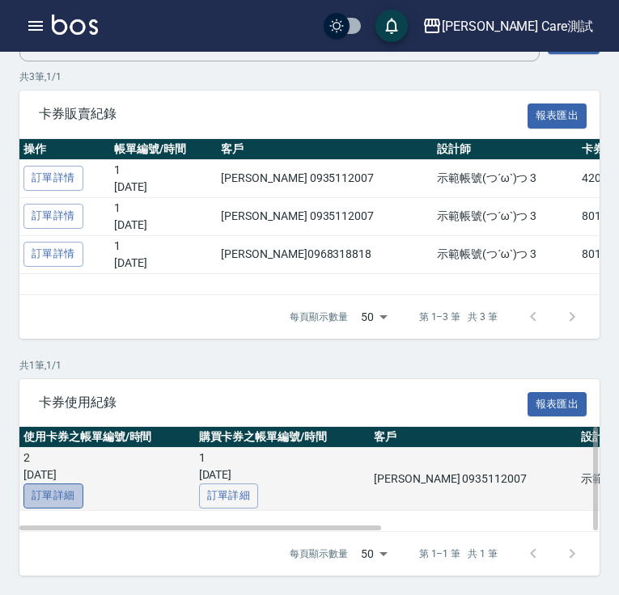
click at [71, 503] on link "訂單詳細" at bounding box center [53, 496] width 60 height 25
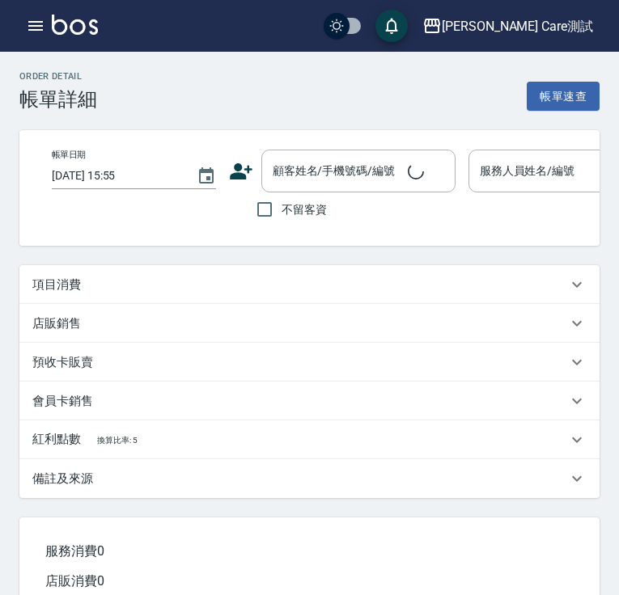
type input "[DATE] 11:05"
type input "示範用請勿理會(Ou<)-3"
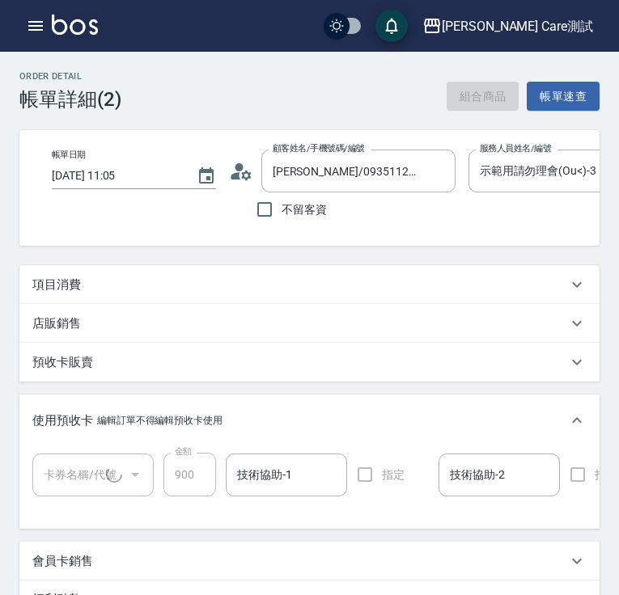
type input "[PERSON_NAME]/0935112007/"
type input "SPA卡(1/1) 20250915"
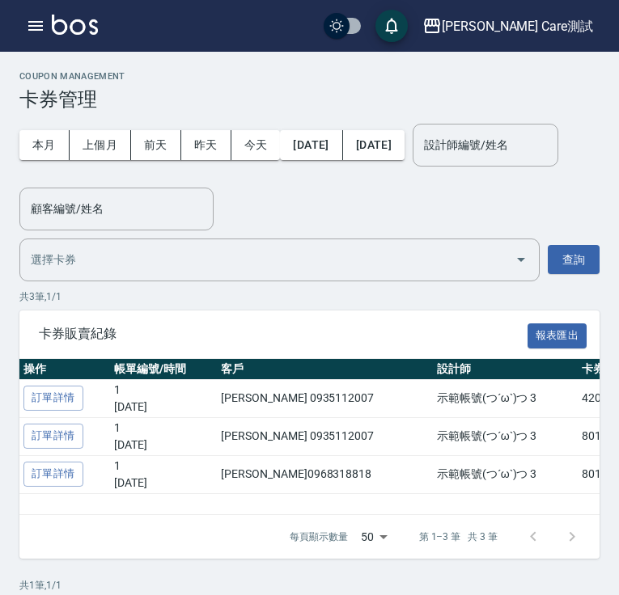
scroll to position [220, 0]
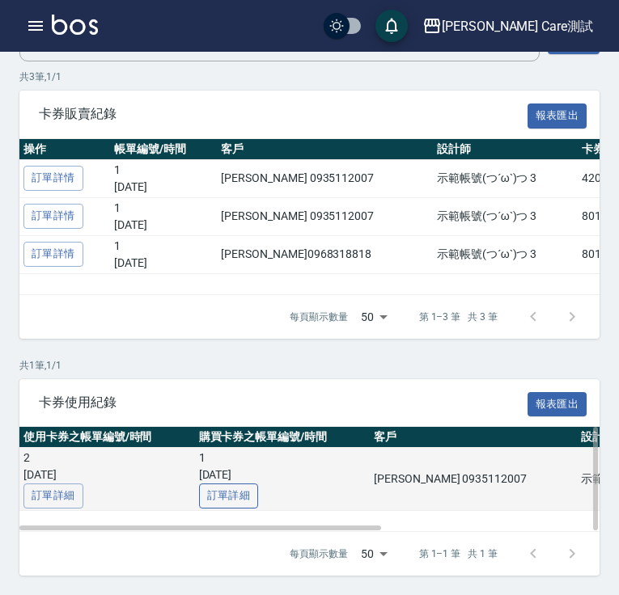
click at [233, 494] on link "訂單詳細" at bounding box center [229, 496] width 60 height 25
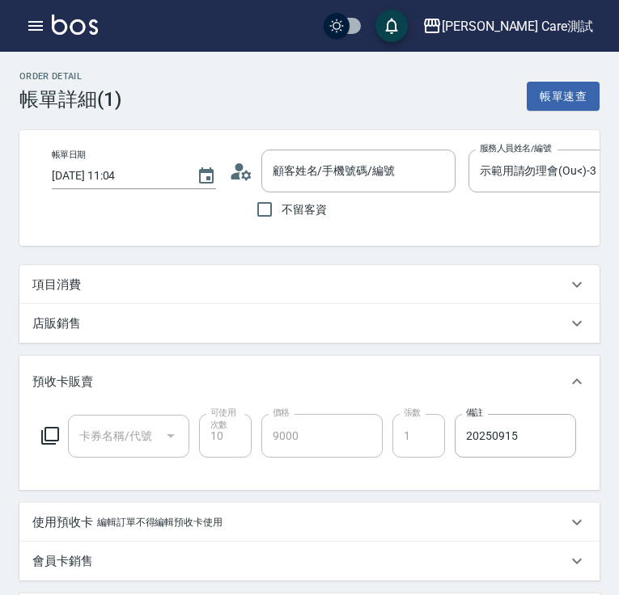
type input "[DATE] 11:04"
type input "示範用請勿理會(Ou<)-3"
type input "27"
type input "[PERSON_NAME]/0935112007/"
type input "SPA卡(801)"
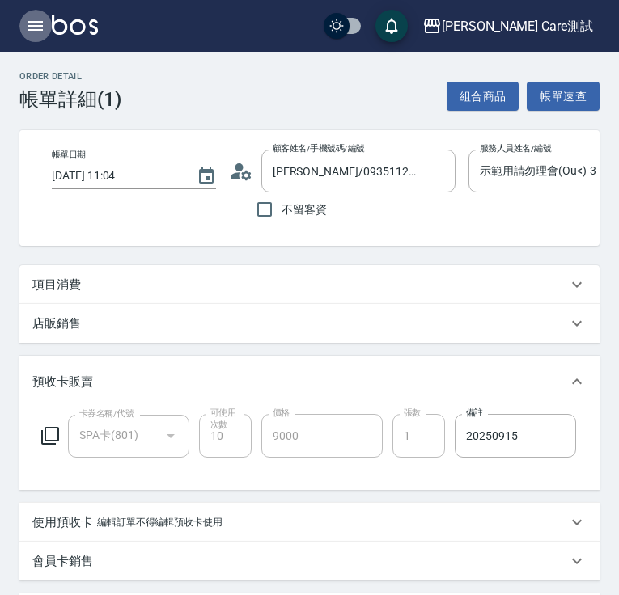
click at [37, 27] on icon "button" at bounding box center [35, 25] width 19 height 19
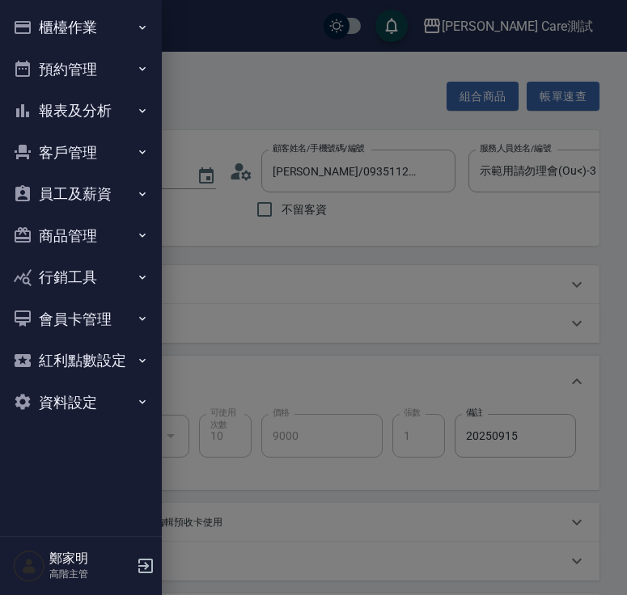
click at [97, 158] on button "客戶管理" at bounding box center [80, 153] width 149 height 42
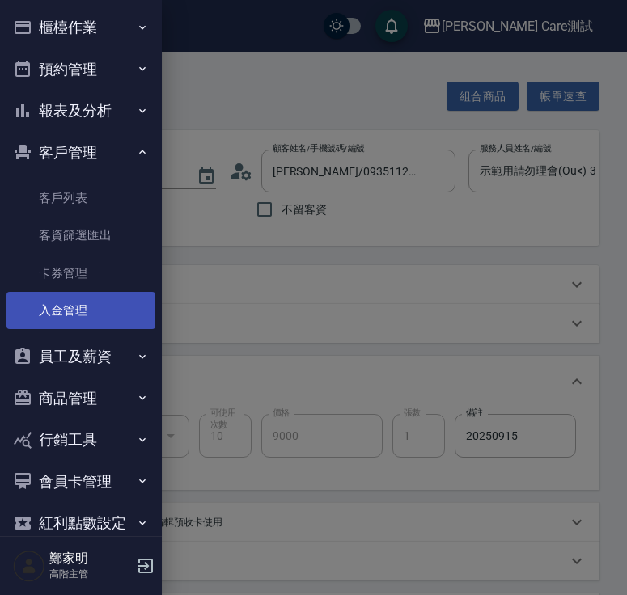
click at [94, 315] on link "入金管理" at bounding box center [80, 310] width 149 height 37
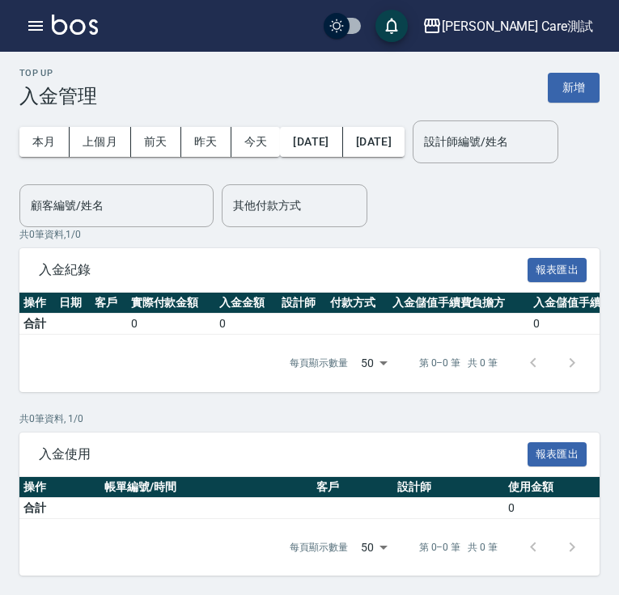
click at [565, 134] on div "本月 上個月 [DATE] [DATE] [DATE] [DATE] [DATE] 設計師編號/姓名 設計師編號/姓名 顧客編號/姓名 顧客編號/姓名 其他付…" at bounding box center [309, 168] width 580 height 120
click at [565, 83] on button "新增" at bounding box center [573, 88] width 52 height 30
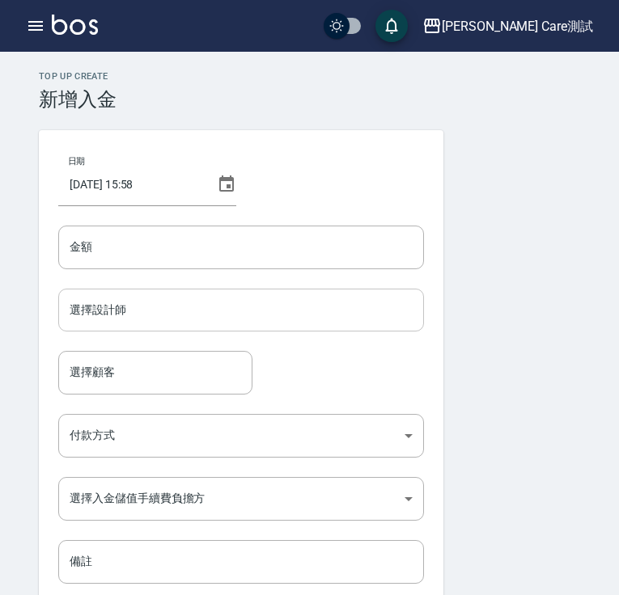
scroll to position [76, 0]
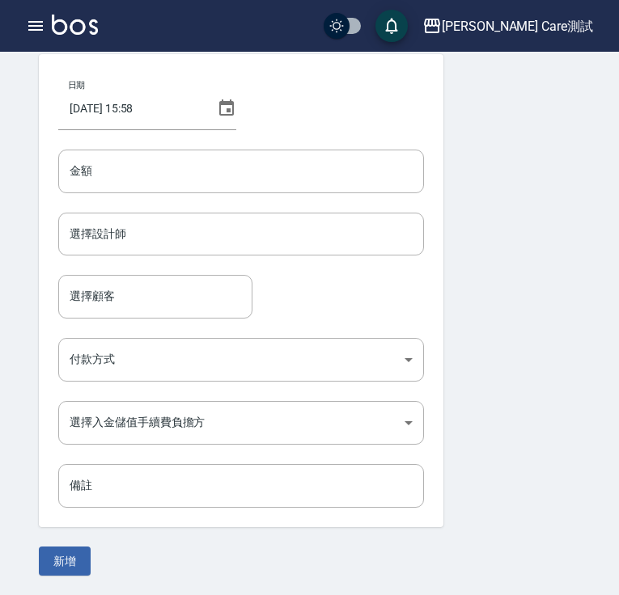
click at [322, 450] on div "日期 [DATE] 15:58 金額 金額 選擇設計師 選擇設計師 選擇顧客 選擇顧客 付款方式 ​ 付款方式 選擇入金儲值手續費負擔方 ​ 選擇入金儲值手續…" at bounding box center [241, 290] width 404 height 473
click at [307, 423] on body "[PERSON_NAME] Care測試 登出 櫃檯作業 打帳單 帳單列表 掛單列表 座位開單 營業儀表板 現金收支登錄 高階收支登錄 材料自購登錄 每日結帳…" at bounding box center [309, 259] width 619 height 671
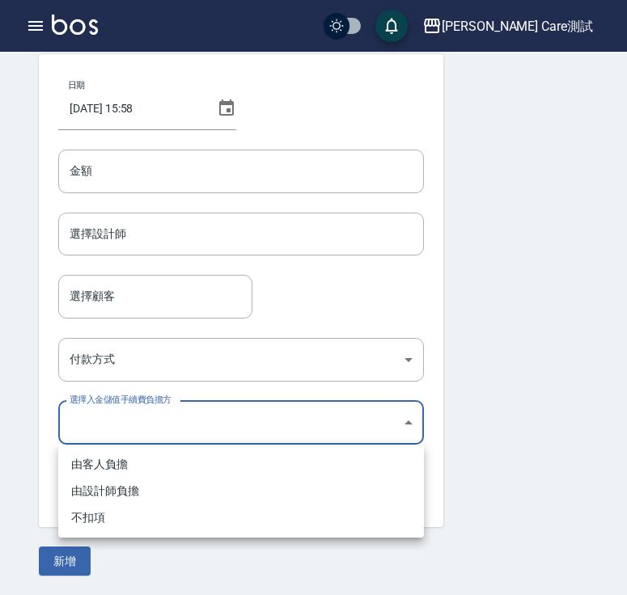
click at [307, 423] on div at bounding box center [313, 297] width 627 height 595
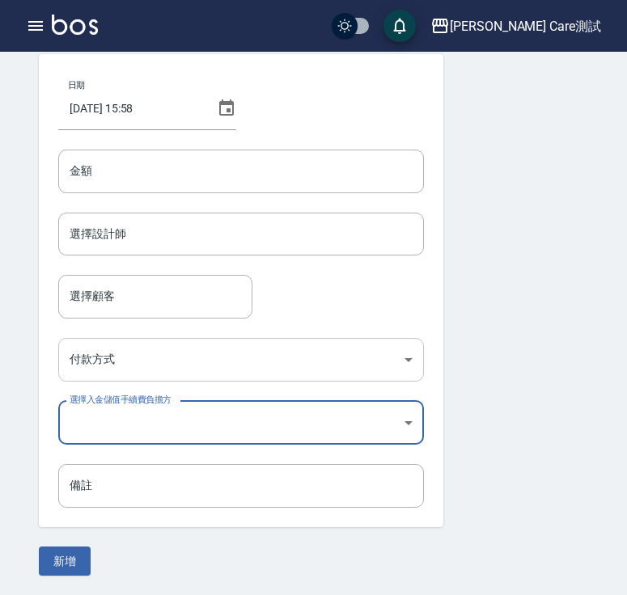
click at [351, 360] on body "[PERSON_NAME] Care測試 登出 櫃檯作業 打帳單 帳單列表 掛單列表 座位開單 營業儀表板 現金收支登錄 高階收支登錄 材料自購登錄 每日結帳…" at bounding box center [313, 259] width 627 height 671
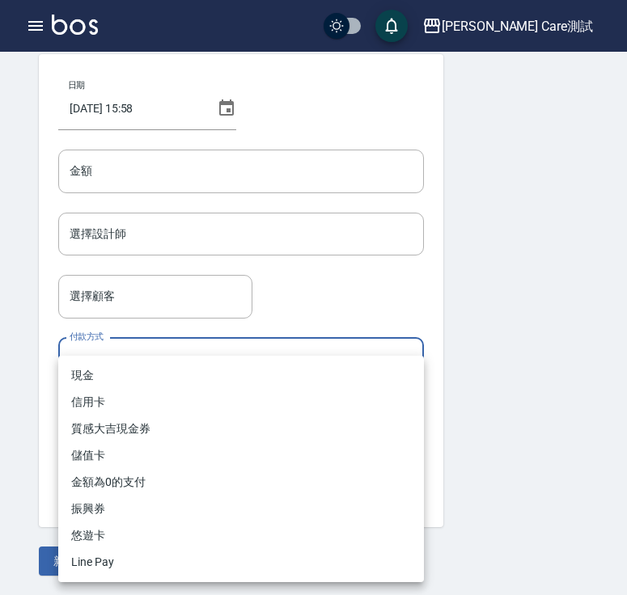
click at [351, 360] on ul "現金 信用卡 質感大吉現金券 儲值卡 金額為0的支付 振興券 悠遊卡 Line Pay" at bounding box center [240, 469] width 365 height 226
click at [519, 411] on div at bounding box center [313, 297] width 627 height 595
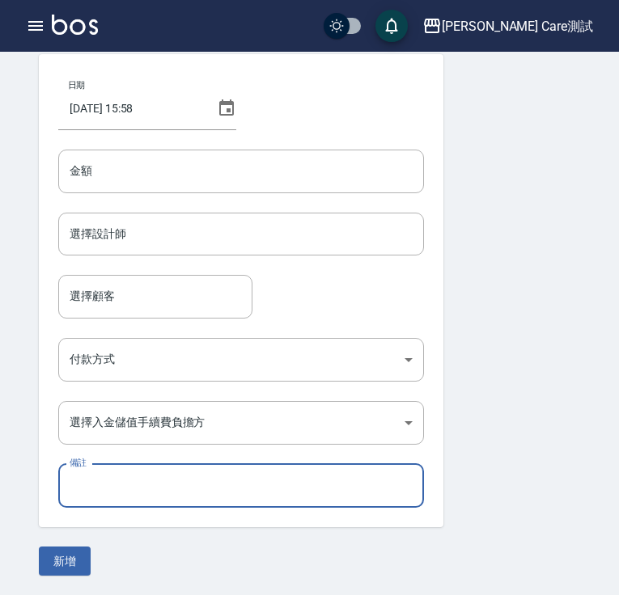
click at [372, 489] on input "備註" at bounding box center [240, 486] width 365 height 44
click at [474, 473] on form "日期 [DATE] 15:58 金額 金額 選擇設計師 選擇設計師 選擇顧客 選擇顧客 付款方式 ​ 付款方式 選擇入金儲值手續費負擔方 ​ 選擇入金儲值手續…" at bounding box center [309, 315] width 541 height 522
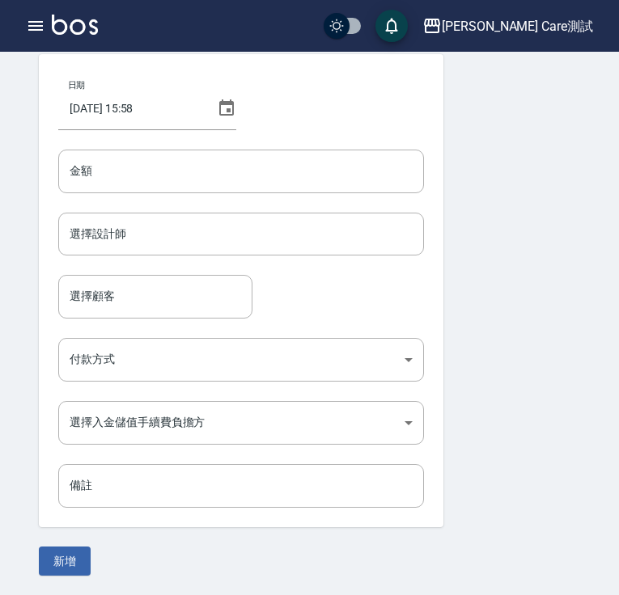
click at [53, 539] on form "日期 [DATE] 15:58 金額 金額 選擇設計師 選擇設計師 選擇顧客 選擇顧客 付款方式 ​ 付款方式 選擇入金儲值手續費負擔方 ​ 選擇入金儲值手續…" at bounding box center [309, 315] width 541 height 522
click at [58, 560] on button "新增" at bounding box center [65, 562] width 52 height 30
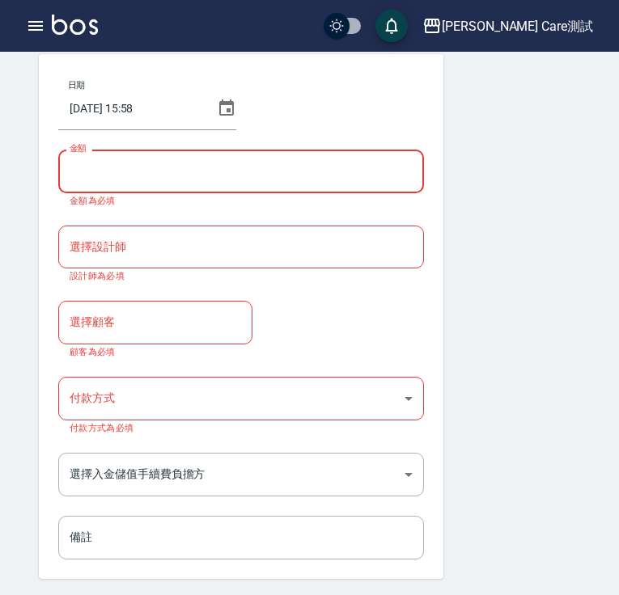
click at [222, 224] on div "日期 [DATE] 15:58 金額 金額 金額為必填 選擇設計師 選擇設計師 設計師為必填 選擇顧客 選擇顧客 顧客為必填 付款方式 ​ 付款方式 付款方式…" at bounding box center [241, 316] width 404 height 525
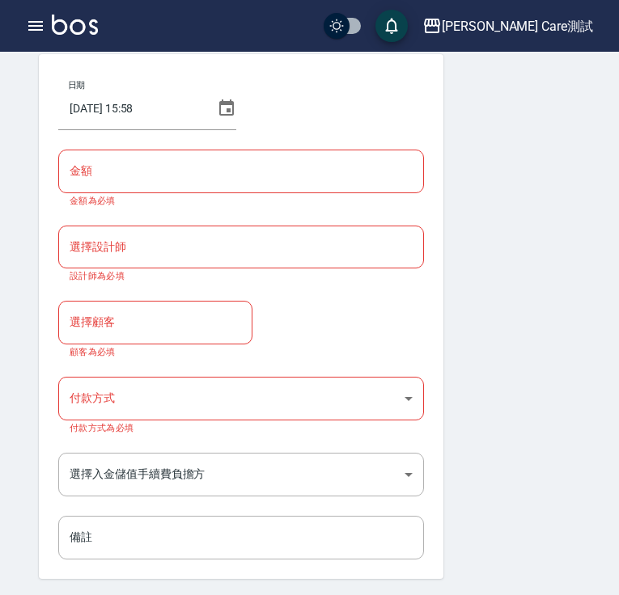
click at [218, 211] on div "日期 [DATE] 15:58 金額 金額 金額為必填 選擇設計師 選擇設計師 設計師為必填 選擇顧客 選擇顧客 顧客為必填 付款方式 ​ 付款方式 付款方式…" at bounding box center [241, 316] width 404 height 525
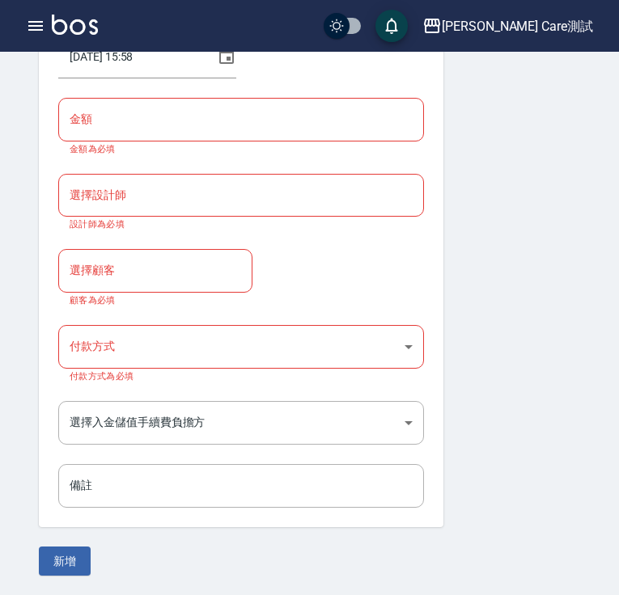
scroll to position [0, 0]
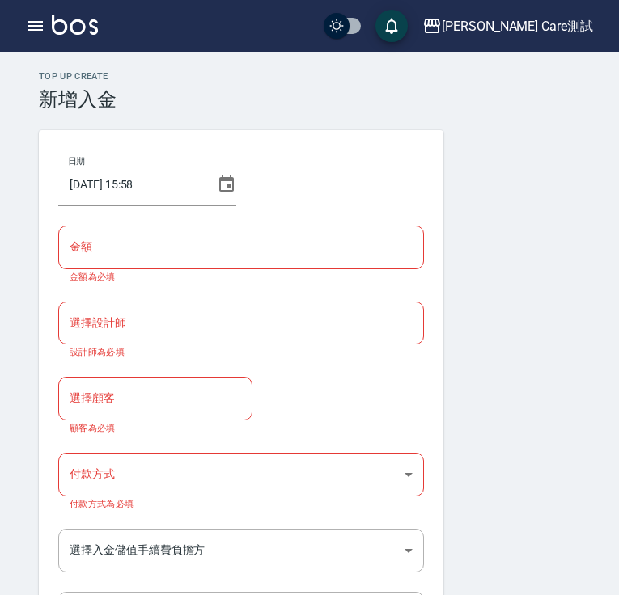
click at [195, 245] on input "金額" at bounding box center [240, 248] width 365 height 44
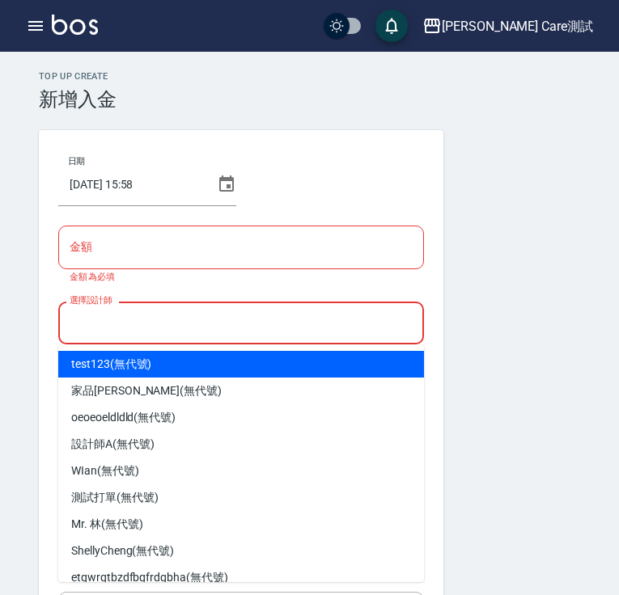
click at [189, 323] on input "選擇設計師" at bounding box center [240, 323] width 351 height 28
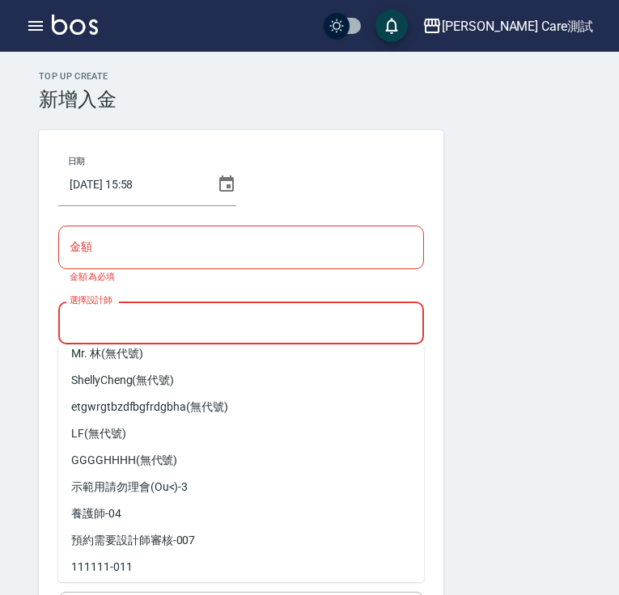
scroll to position [175, 0]
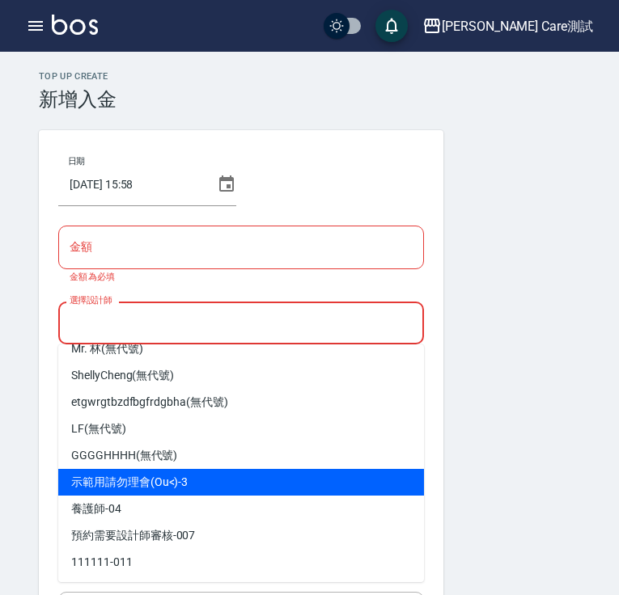
click at [210, 471] on div "示範用請勿理會(Ou<) -3" at bounding box center [240, 482] width 365 height 27
type input "示範用請勿理會(Ou<)-3"
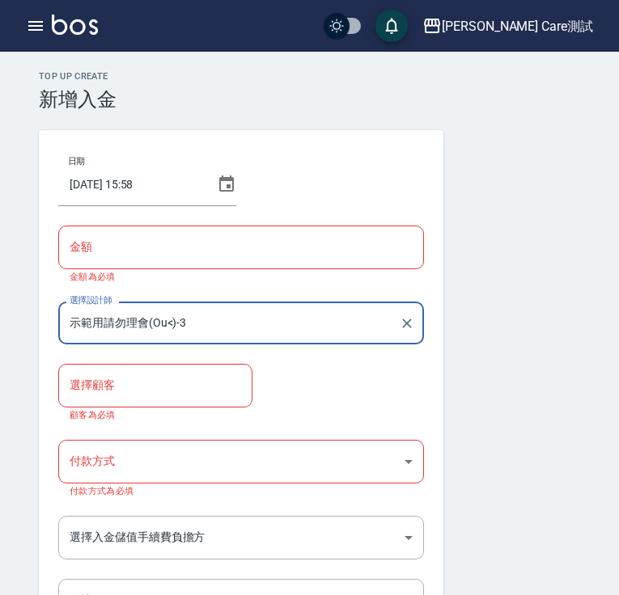
click at [184, 391] on input "選擇顧客" at bounding box center [155, 385] width 180 height 28
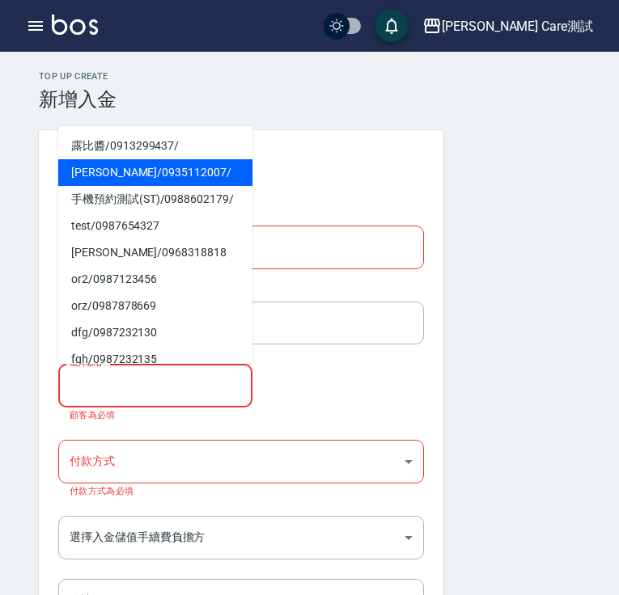
click at [137, 169] on span "[PERSON_NAME] / 0935112007 /" at bounding box center [155, 172] width 194 height 27
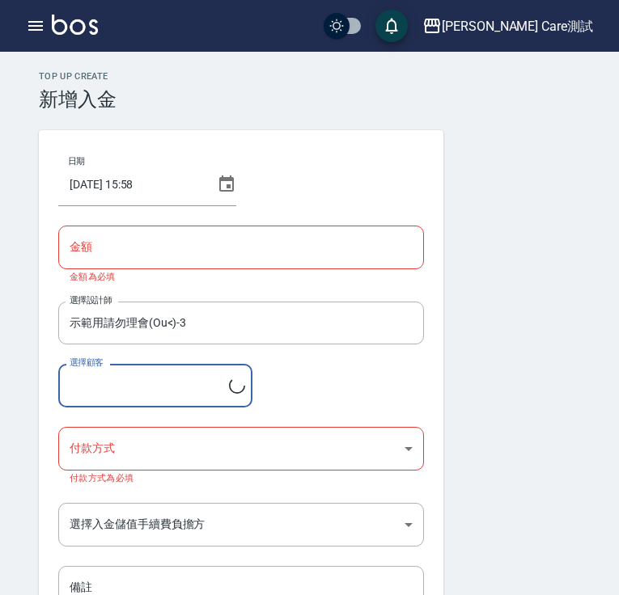
type input "[PERSON_NAME]/0935112007/"
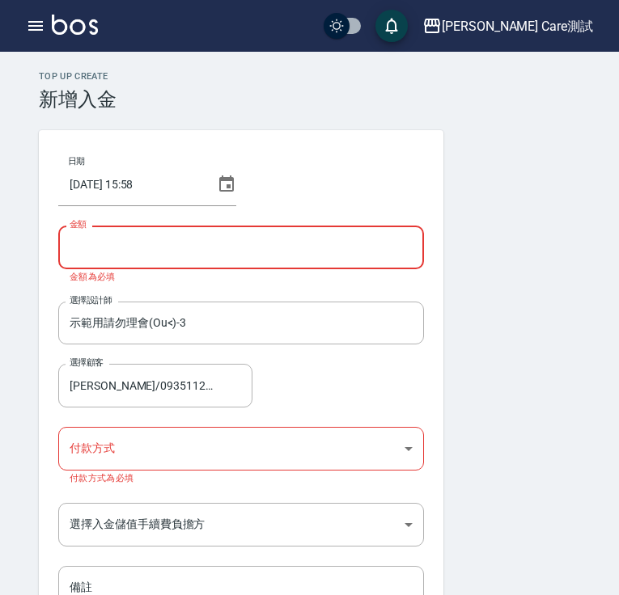
click at [298, 236] on input "金額" at bounding box center [240, 248] width 365 height 44
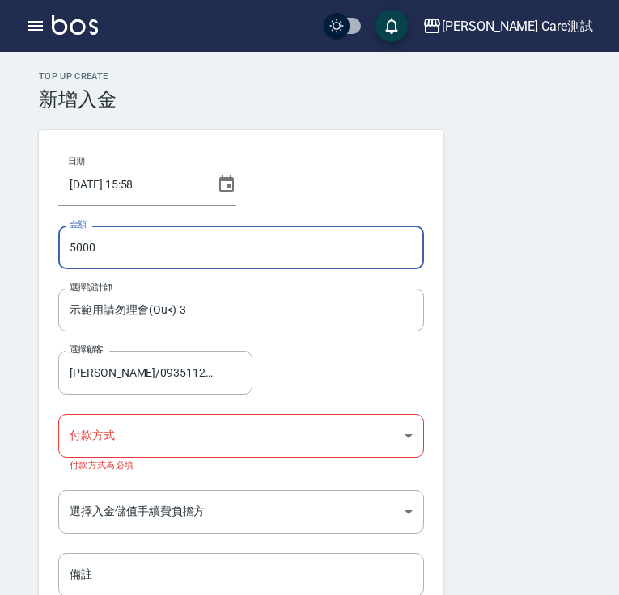
type input "5000"
click at [525, 349] on form "日期 [DATE] 15:58 金額 5000 金額 選擇設計師 示範用請勿理會(Ou<)-3 選擇設計師 選擇顧客 [PERSON_NAME]/093511…" at bounding box center [309, 397] width 541 height 535
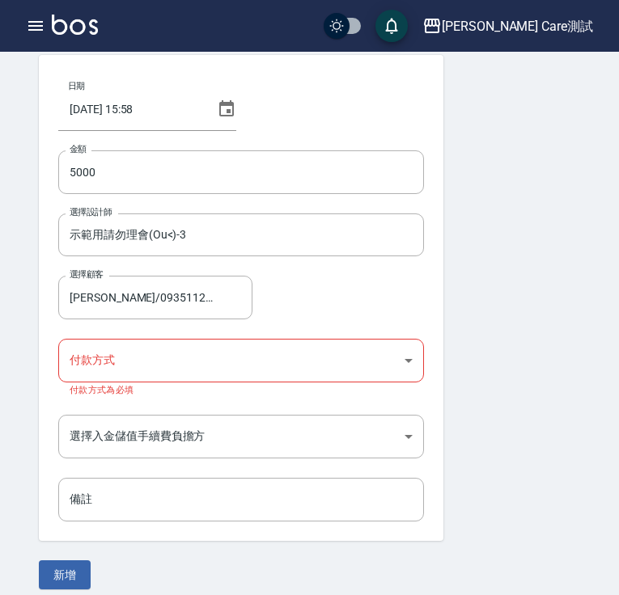
scroll to position [76, 0]
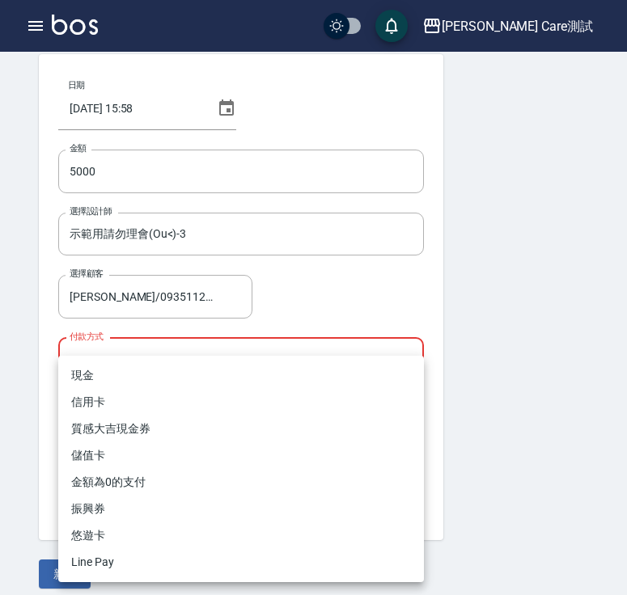
click at [178, 364] on body "[PERSON_NAME] Care測試 登出 櫃檯作業 打帳單 帳單列表 掛單列表 座位開單 營業儀表板 現金收支登錄 高階收支登錄 材料自購登錄 每日結帳…" at bounding box center [313, 266] width 627 height 684
click at [184, 493] on li "金額為0的支付" at bounding box center [240, 482] width 365 height 27
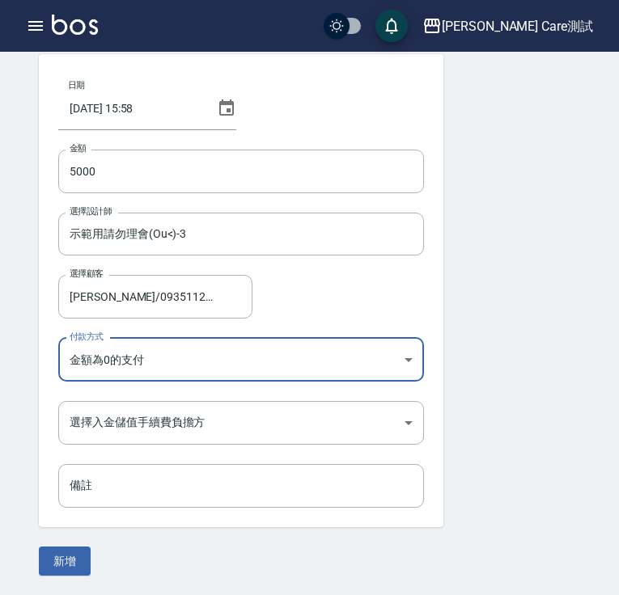
click at [239, 358] on body "[PERSON_NAME] Care測試 登出 櫃檯作業 打帳單 帳單列表 掛單列表 座位開單 營業儀表板 現金收支登錄 高階收支登錄 材料自購登錄 每日結帳…" at bounding box center [309, 259] width 619 height 671
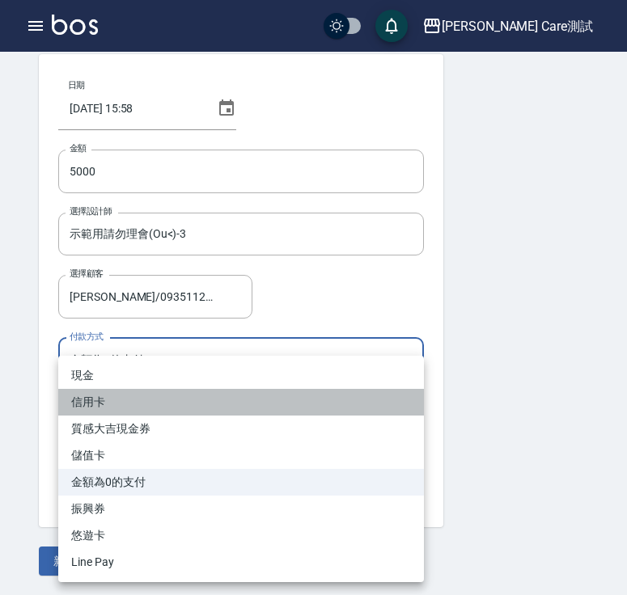
click at [239, 401] on li "信用卡" at bounding box center [240, 402] width 365 height 27
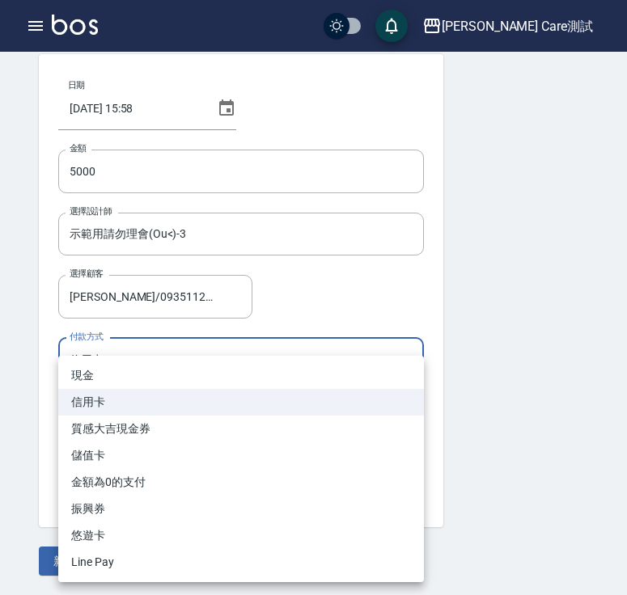
click at [274, 373] on body "[PERSON_NAME] Care測試 登出 櫃檯作業 打帳單 帳單列表 掛單列表 座位開單 營業儀表板 現金收支登錄 高階收支登錄 材料自購登錄 每日結帳…" at bounding box center [313, 259] width 627 height 671
click at [251, 483] on li "金額為0的支付" at bounding box center [240, 482] width 365 height 27
type input "金額為0的支付"
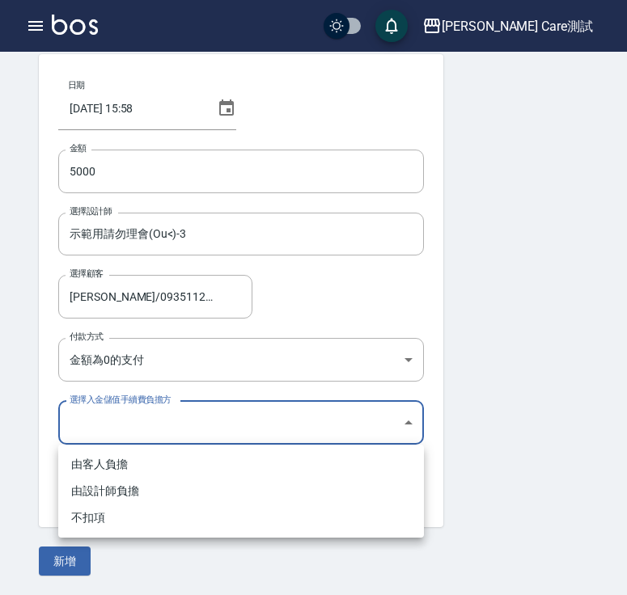
click at [246, 442] on body "[PERSON_NAME] Care測試 登出 櫃檯作業 打帳單 帳單列表 掛單列表 座位開單 營業儀表板 現金收支登錄 高階收支登錄 材料自購登錄 每日結帳…" at bounding box center [313, 259] width 627 height 671
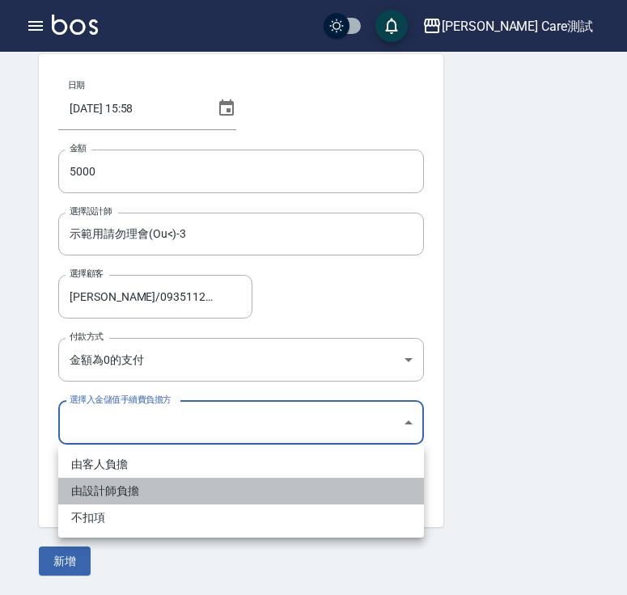
click at [246, 479] on li "由設計師負擔" at bounding box center [240, 491] width 365 height 27
type input "BYDESIGNER"
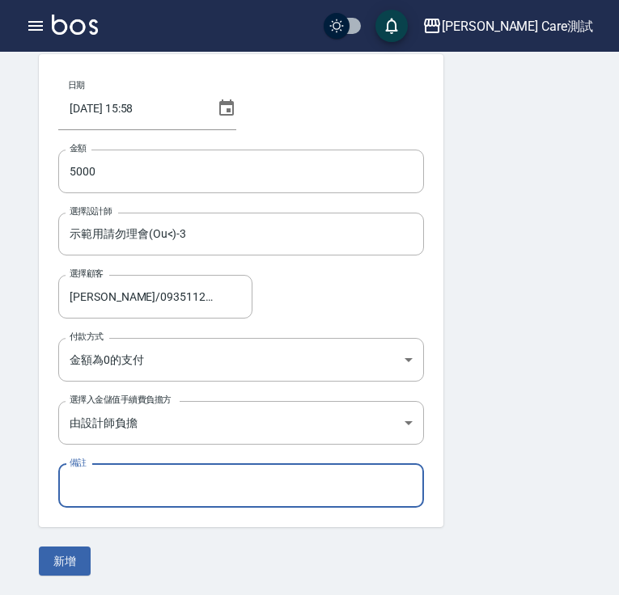
click at [246, 479] on input "備註" at bounding box center [240, 486] width 365 height 44
type input "test123"
click at [171, 548] on form "日期 [DATE] 15:58 金額 5000 金額 選擇設計師 示範用請勿理會(Ou<)-3 選擇設計師 選擇顧客 [PERSON_NAME]/093511…" at bounding box center [309, 315] width 541 height 522
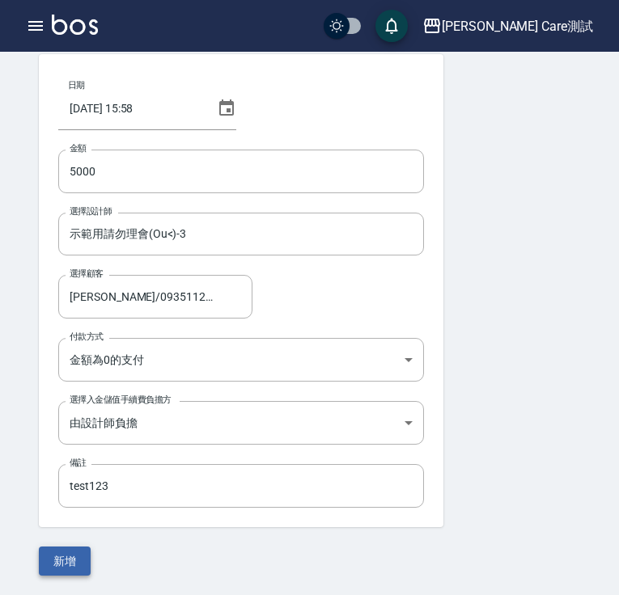
click at [74, 571] on button "新增" at bounding box center [65, 562] width 52 height 30
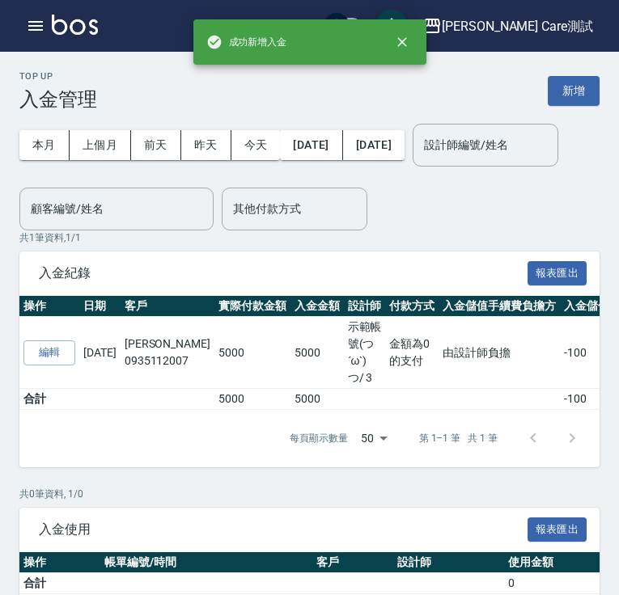
click at [565, 214] on html "成功新增入金 [PERSON_NAME] Care測試 登出 櫃檯作業 打帳單 帳單列表 掛單列表 座位開單 營業儀表板 現金收支登錄 高階收支登錄 材料自購…" at bounding box center [309, 335] width 619 height 670
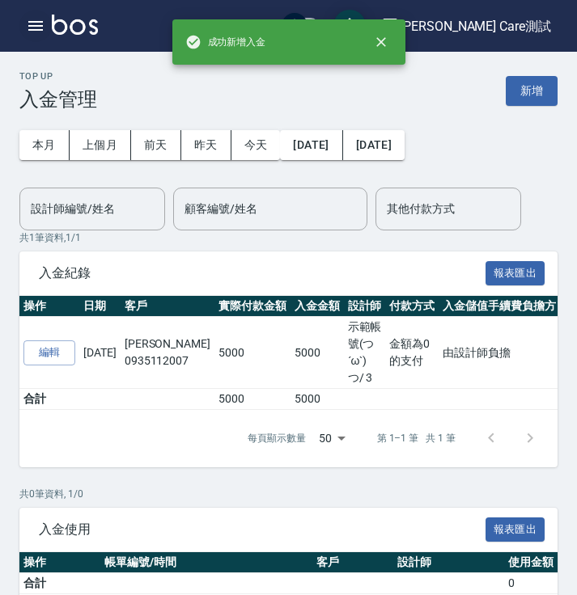
click at [36, 36] on button "button" at bounding box center [35, 26] width 32 height 32
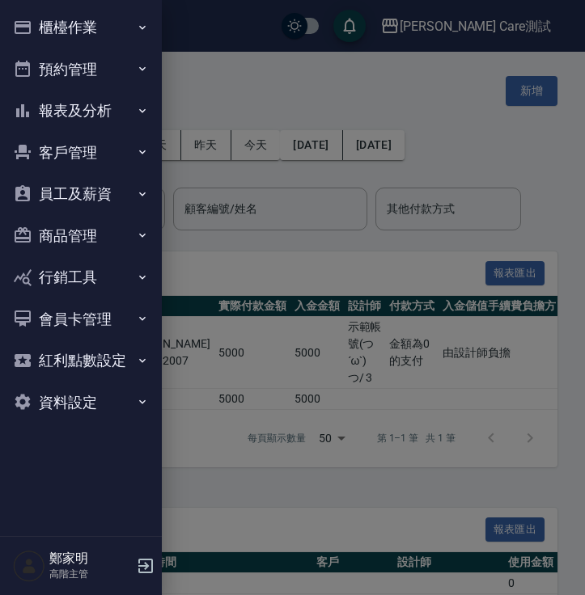
click at [100, 156] on button "客戶管理" at bounding box center [80, 153] width 149 height 42
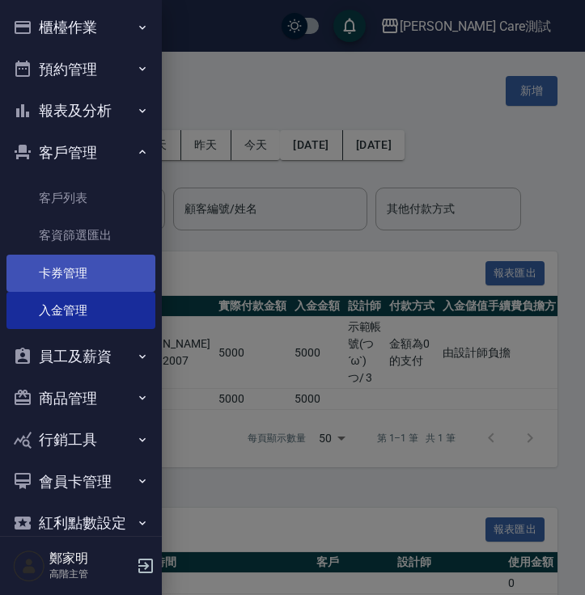
click at [88, 278] on link "卡券管理" at bounding box center [80, 273] width 149 height 37
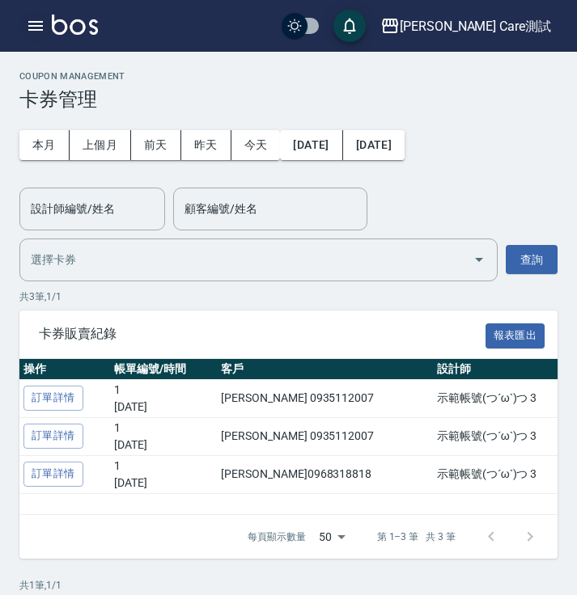
click at [36, 16] on icon "button" at bounding box center [35, 25] width 19 height 19
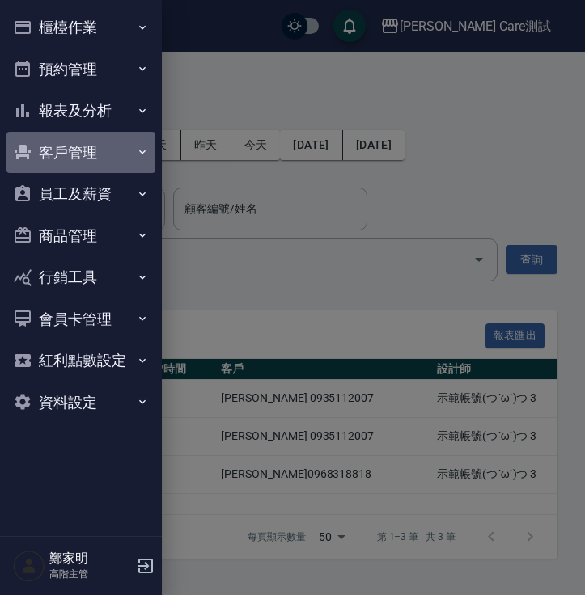
click at [101, 151] on button "客戶管理" at bounding box center [80, 153] width 149 height 42
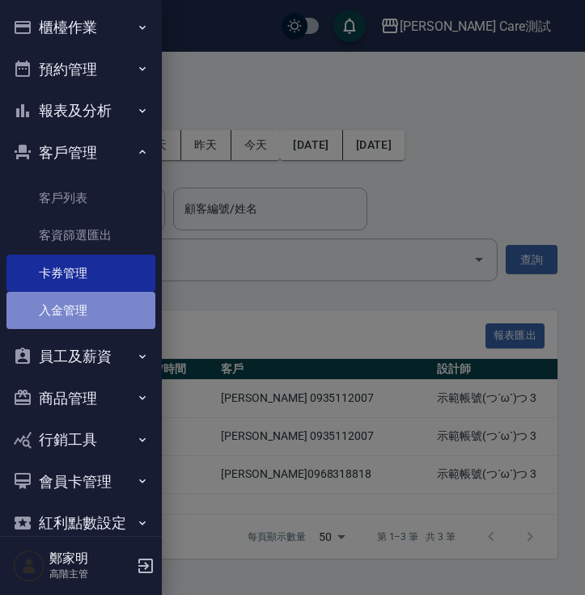
click at [81, 327] on link "入金管理" at bounding box center [80, 310] width 149 height 37
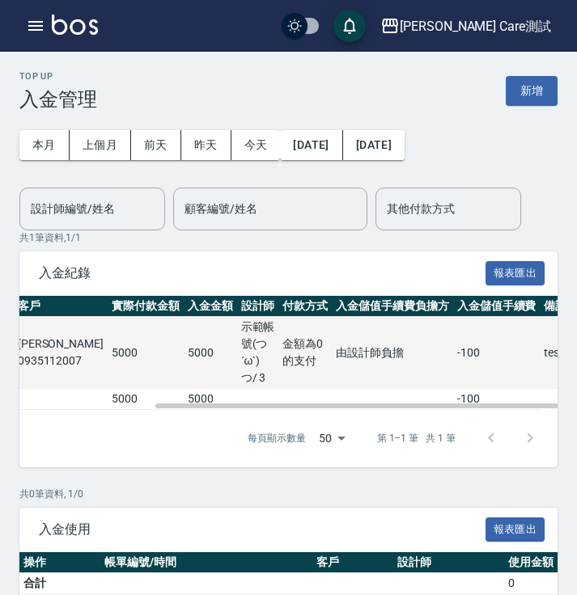
scroll to position [0, 140]
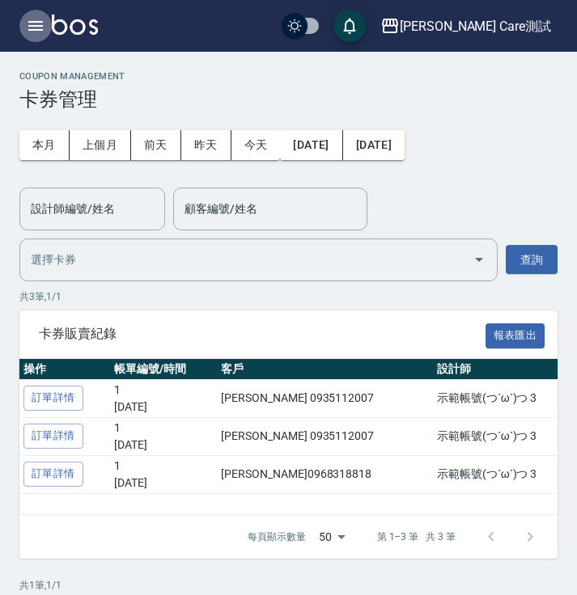
click at [35, 21] on icon "button" at bounding box center [35, 26] width 15 height 10
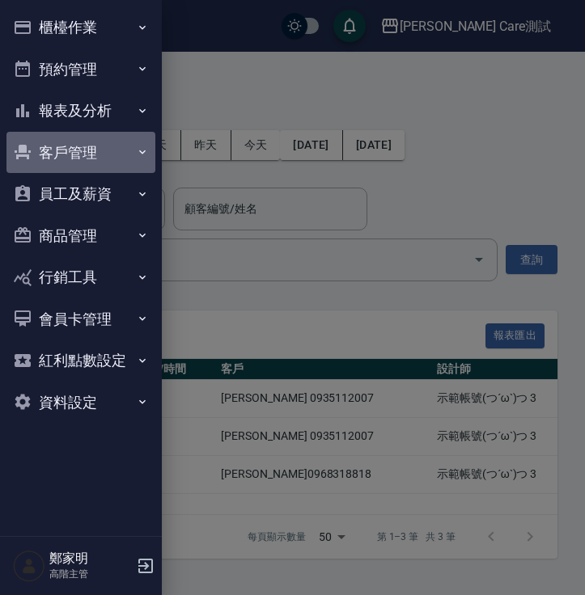
click at [66, 152] on button "客戶管理" at bounding box center [80, 153] width 149 height 42
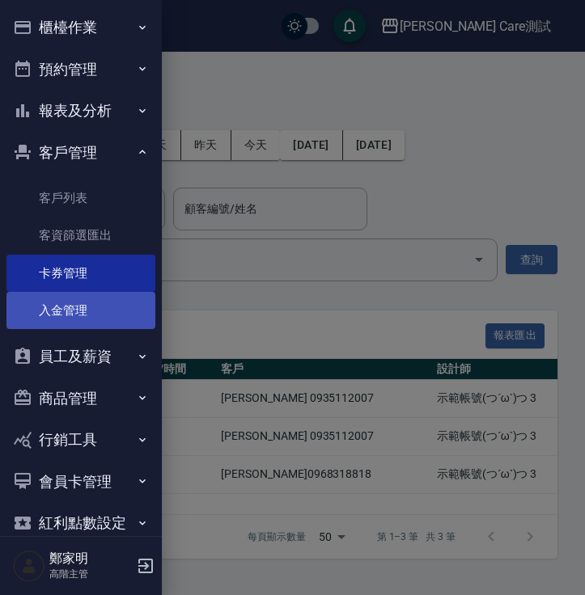
click at [88, 314] on link "入金管理" at bounding box center [80, 310] width 149 height 37
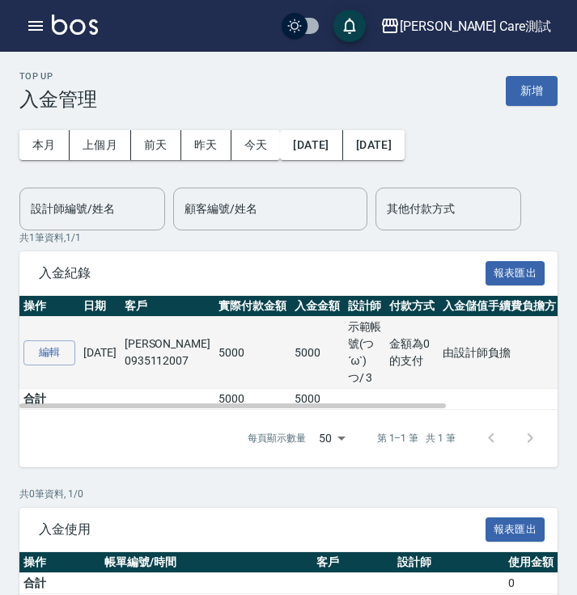
scroll to position [75, 0]
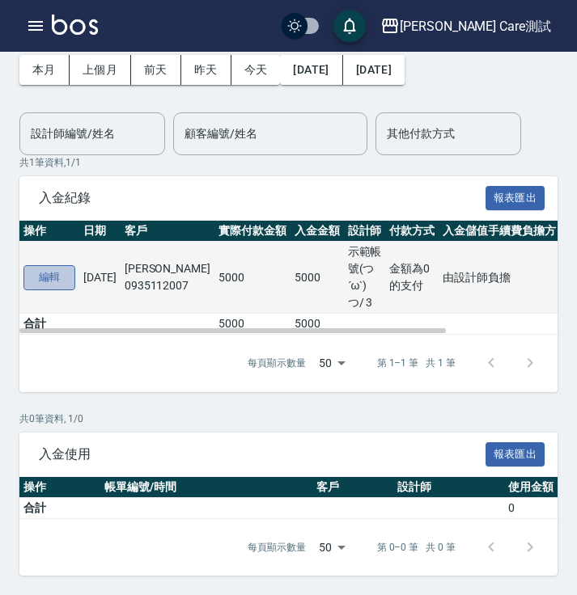
click at [60, 279] on button "編輯" at bounding box center [49, 277] width 52 height 25
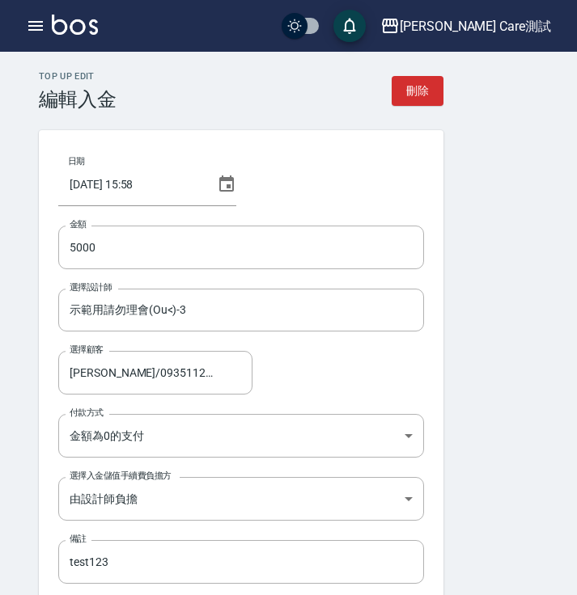
click at [498, 241] on form "日期 [DATE] 15:58 金額 5000 金額 選擇設計師 示範用請勿理會(Ou<)-3 選擇設計師 選擇顧客 [PERSON_NAME]/093511…" at bounding box center [288, 391] width 499 height 522
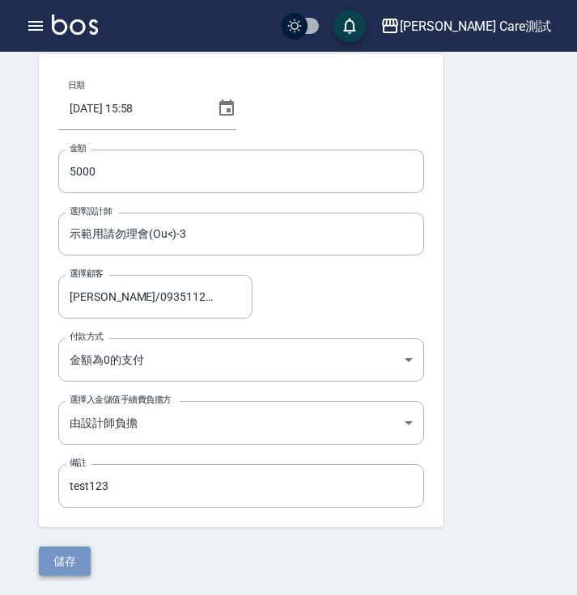
click at [63, 570] on button "儲存" at bounding box center [65, 562] width 52 height 30
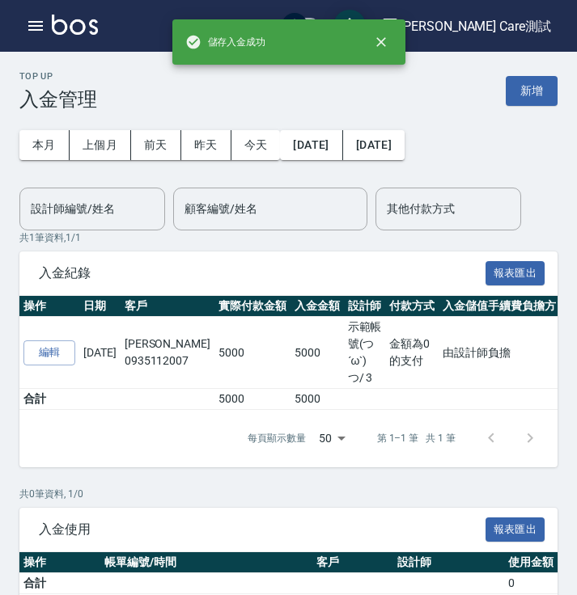
click at [535, 159] on div "本月 上個月 [DATE] [DATE] [DATE] [DATE] [DATE] 設計師編號/姓名 設計師編號/姓名 顧客編號/姓名 顧客編號/姓名 其他付…" at bounding box center [288, 171] width 538 height 120
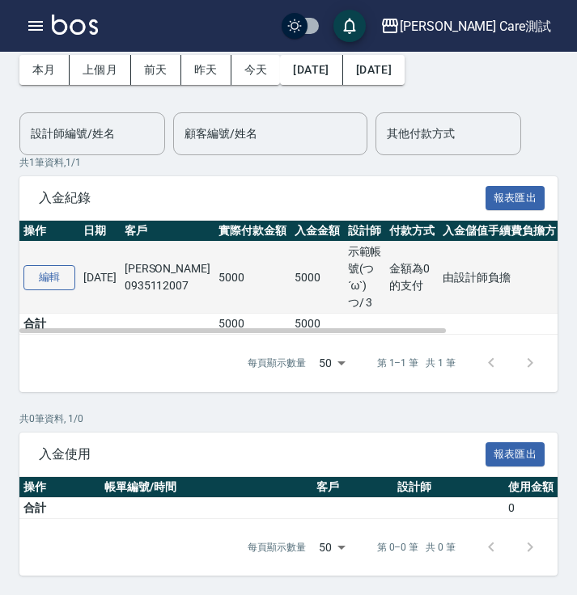
click at [66, 276] on button "編輯" at bounding box center [49, 277] width 52 height 25
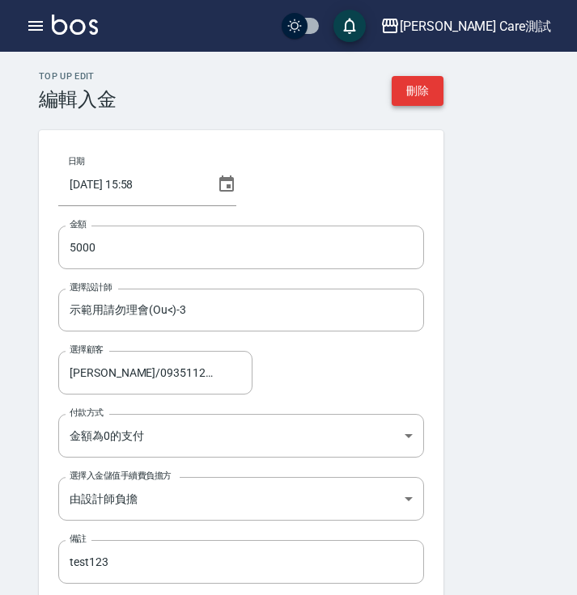
click at [439, 99] on button "刪除" at bounding box center [417, 91] width 52 height 30
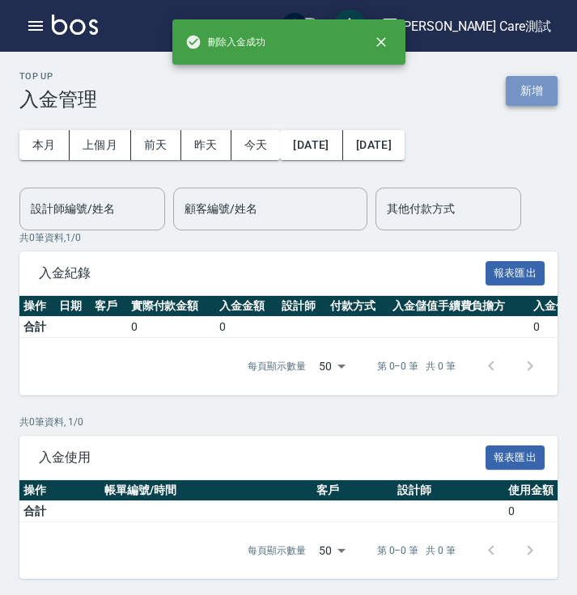
click at [533, 86] on button "新增" at bounding box center [531, 91] width 52 height 30
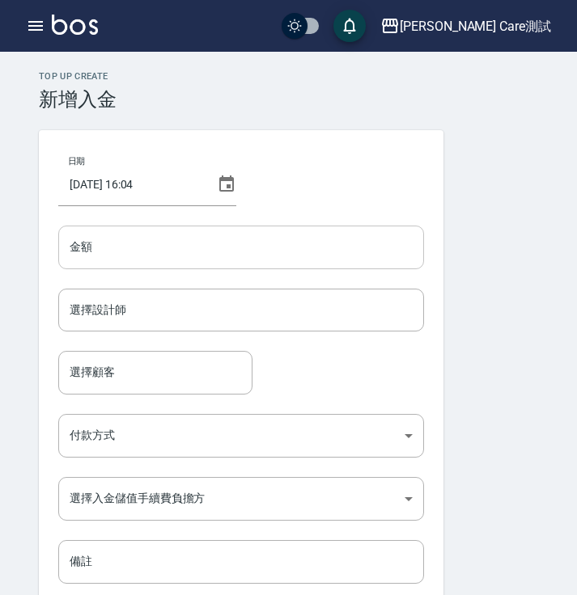
click at [205, 239] on input "金額" at bounding box center [240, 248] width 365 height 44
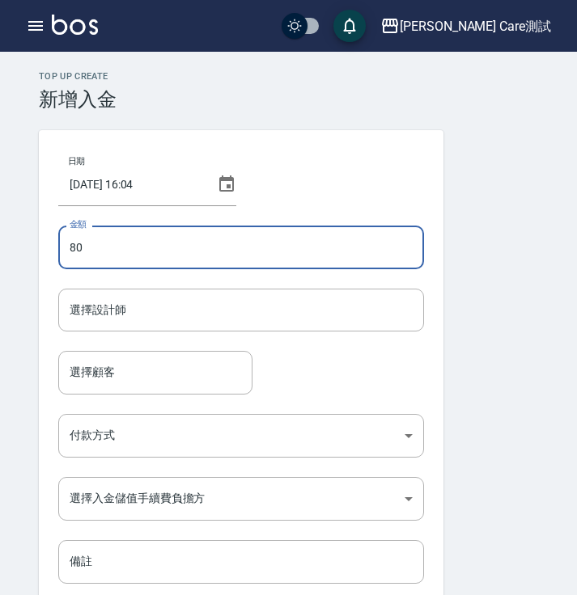
type input "8"
type input "10000"
click at [203, 302] on input "選擇設計師" at bounding box center [240, 310] width 351 height 28
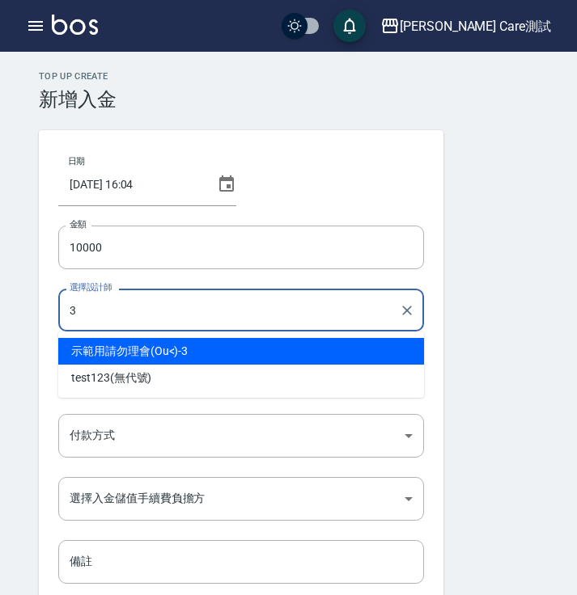
click at [171, 349] on span "示範用請勿理會(Ou<) -3" at bounding box center [129, 351] width 116 height 17
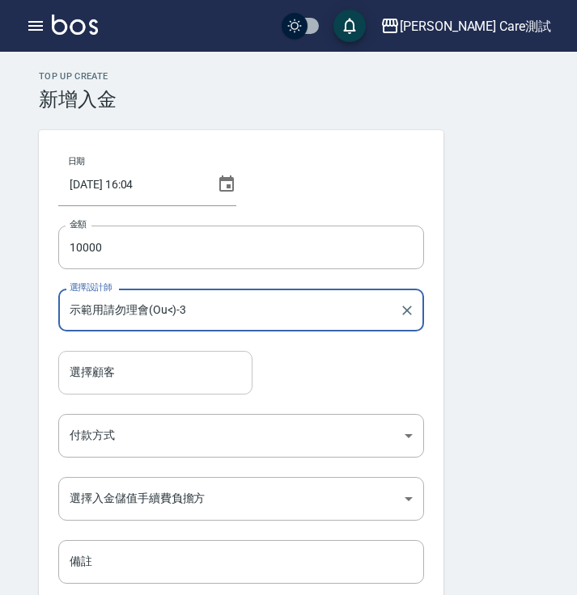
type input "示範用請勿理會(Ou<)-3"
click at [171, 371] on input "選擇顧客" at bounding box center [155, 372] width 180 height 28
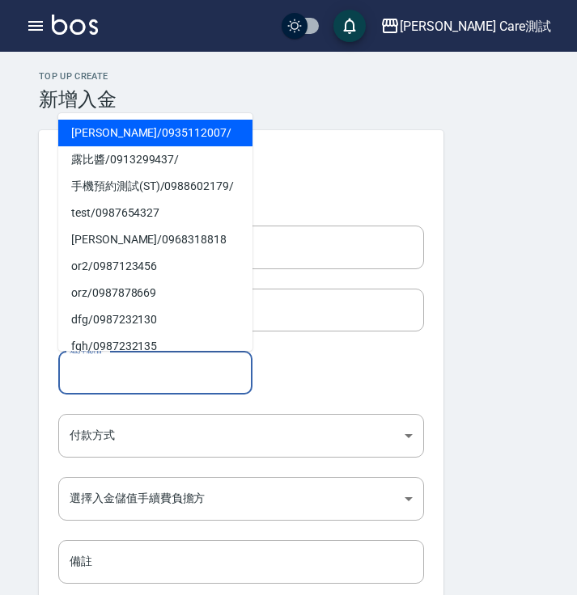
click at [136, 117] on ul "[PERSON_NAME] / 0935112007 / 露比醬 / 0913299437 / 手機預約測試(ST) / 0988602179 / test …" at bounding box center [155, 232] width 194 height 238
click at [138, 137] on span "[PERSON_NAME] / 0935112007 /" at bounding box center [155, 133] width 194 height 27
type input "[PERSON_NAME]/0935112007/"
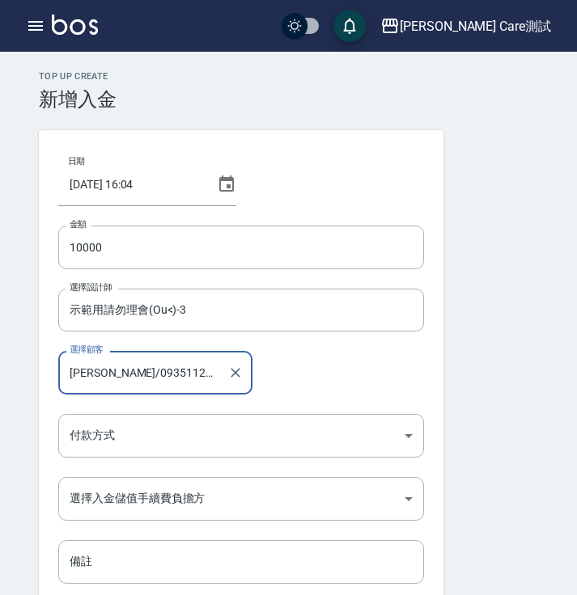
scroll to position [76, 0]
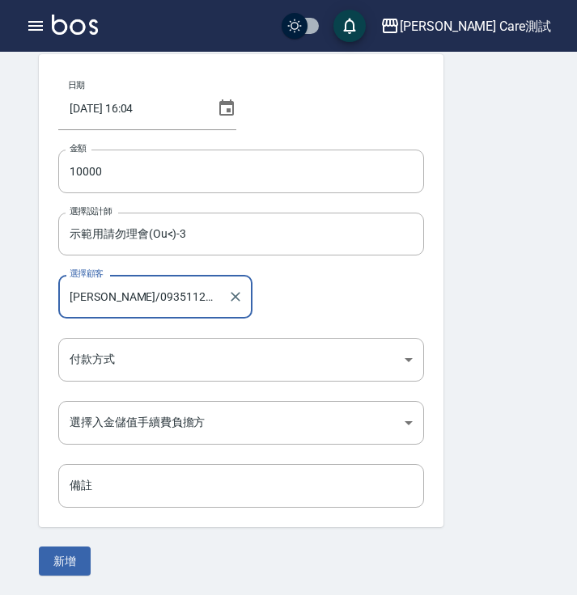
click at [192, 381] on div "日期 [DATE] 16:04 金額 10000 金額 選擇設計師 示範用請勿理會(Ou<)-3 選擇設計師 選擇顧客 [PERSON_NAME]/09351…" at bounding box center [241, 290] width 404 height 473
click at [192, 357] on body "[PERSON_NAME] Care測試 登出 櫃檯作業 打帳單 帳單列表 掛單列表 座位開單 營業儀表板 現金收支登錄 高階收支登錄 材料自購登錄 每日結帳…" at bounding box center [288, 259] width 577 height 671
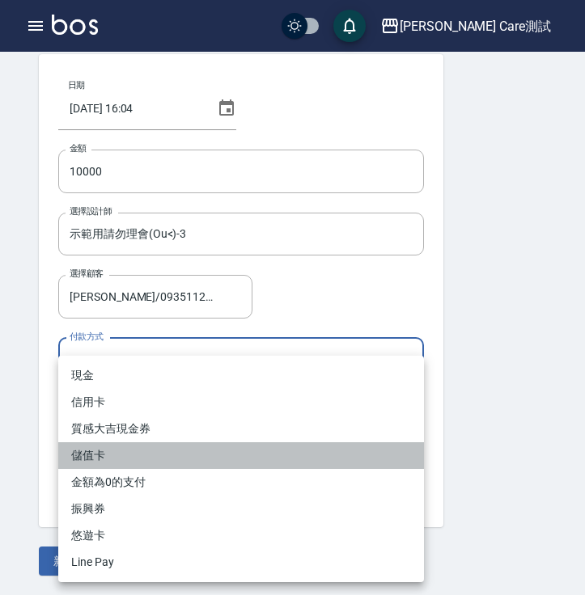
click at [196, 464] on li "儲值卡" at bounding box center [240, 455] width 365 height 27
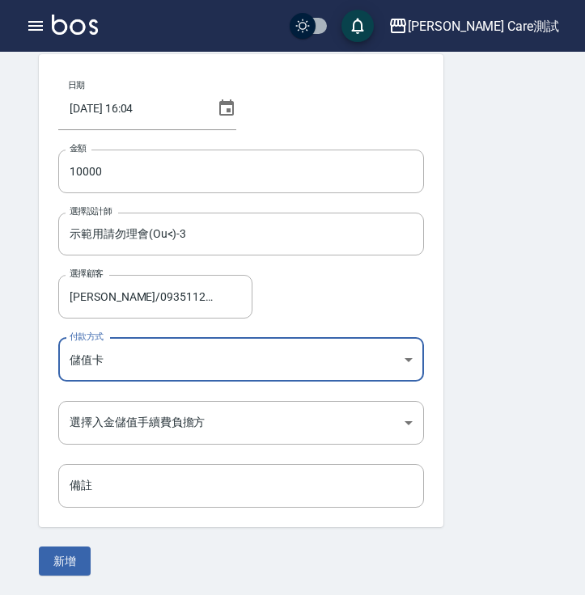
click at [201, 367] on body "[PERSON_NAME] Care測試 登出 櫃檯作業 打帳單 帳單列表 掛單列表 座位開單 營業儀表板 現金收支登錄 高階收支登錄 材料自購登錄 每日結帳…" at bounding box center [292, 259] width 585 height 671
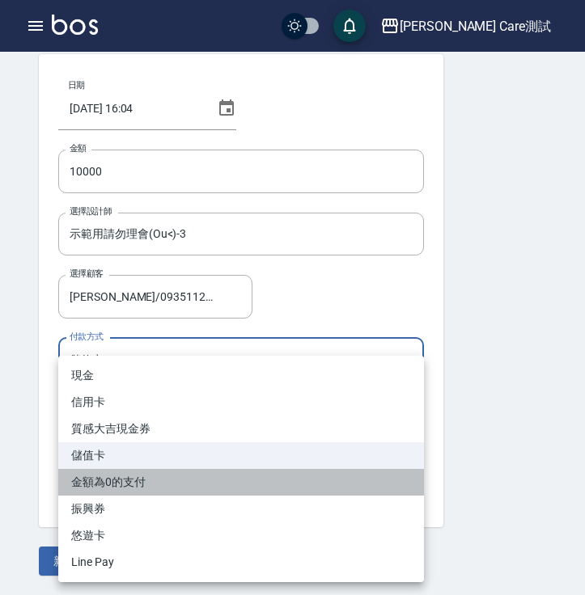
click at [292, 480] on li "金額為0的支付" at bounding box center [240, 482] width 365 height 27
type input "金額為0的支付"
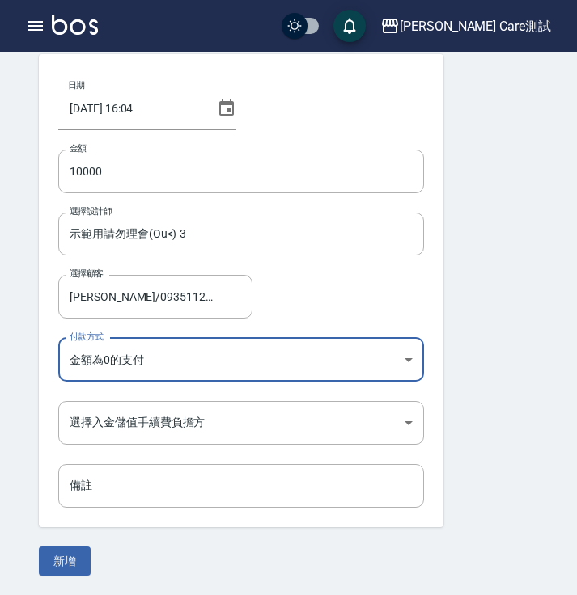
click at [290, 448] on div "日期 [DATE] 16:04 金額 10000 金額 選擇設計師 示範用請勿理會(Ou<)-3 選擇設計師 選擇顧客 [PERSON_NAME]/09351…" at bounding box center [241, 290] width 404 height 473
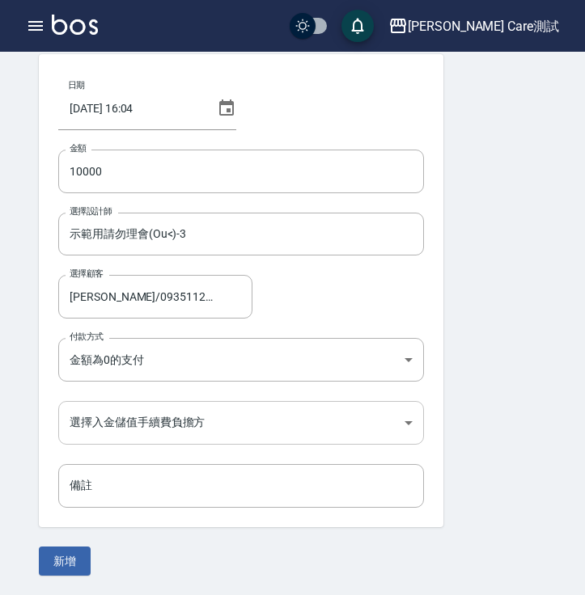
click at [287, 437] on body "[PERSON_NAME] Care測試 登出 櫃檯作業 打帳單 帳單列表 掛單列表 座位開單 營業儀表板 現金收支登錄 高階收支登錄 材料自購登錄 每日結帳…" at bounding box center [292, 259] width 585 height 671
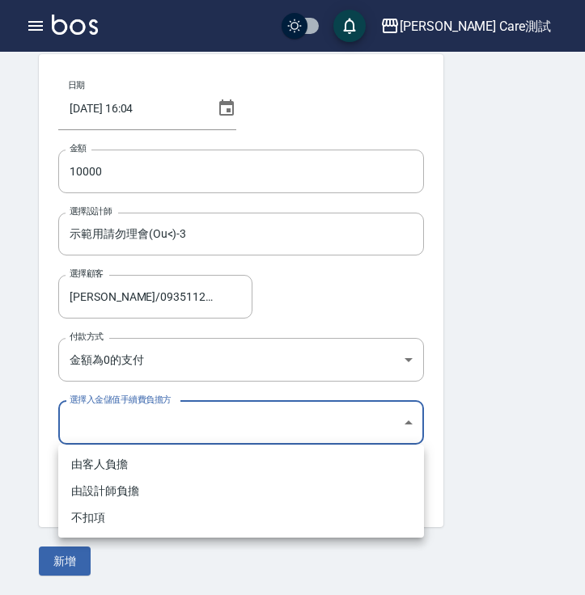
click at [285, 467] on li "由客人負擔" at bounding box center [240, 464] width 365 height 27
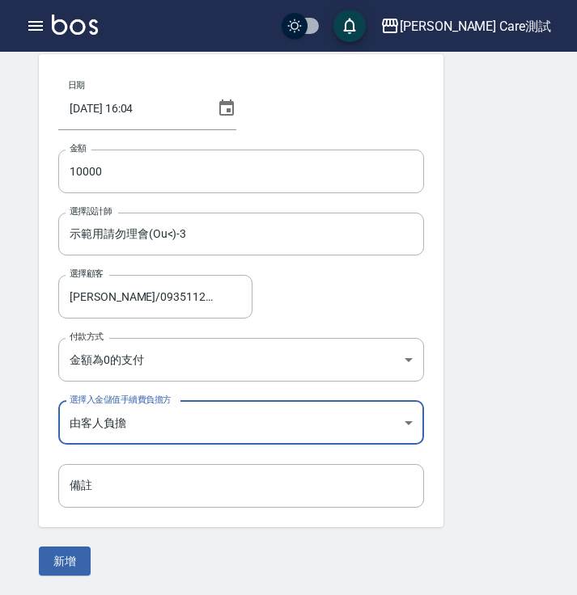
click at [285, 451] on div "日期 [DATE] 16:04 金額 10000 金額 選擇設計師 示範用請勿理會(Ou<)-3 選擇設計師 選擇顧客 [PERSON_NAME]/09351…" at bounding box center [241, 290] width 404 height 473
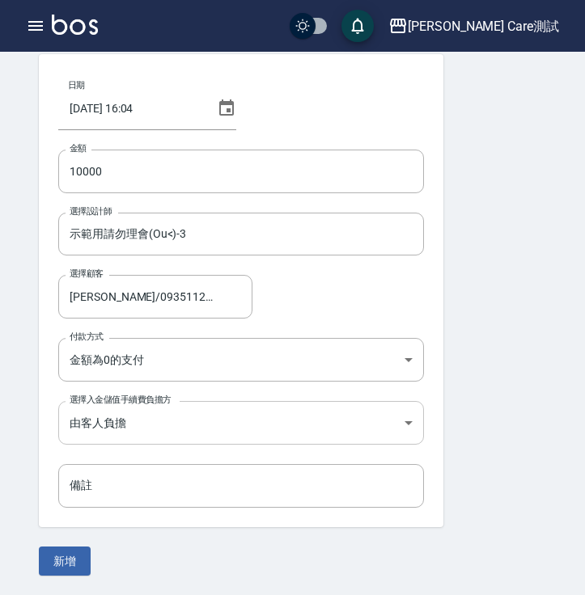
click at [285, 443] on body "[PERSON_NAME] Care測試 登出 櫃檯作業 打帳單 帳單列表 掛單列表 座位開單 營業儀表板 現金收支登錄 高階收支登錄 材料自購登錄 每日結帳…" at bounding box center [292, 259] width 585 height 671
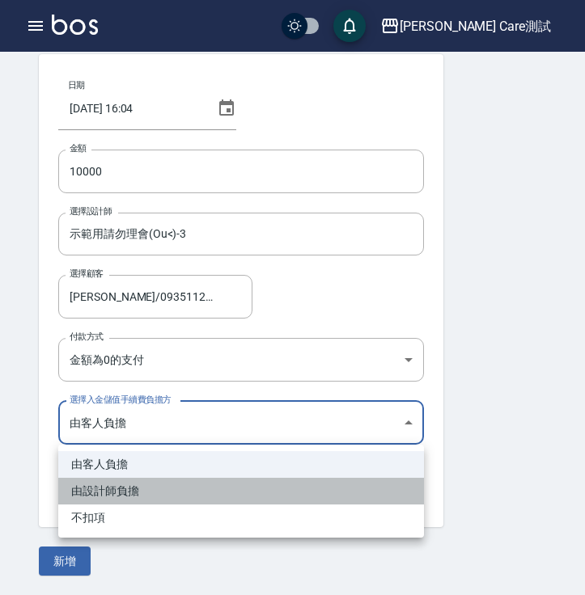
click at [290, 489] on li "由設計師負擔" at bounding box center [240, 491] width 365 height 27
type input "BYDESIGNER"
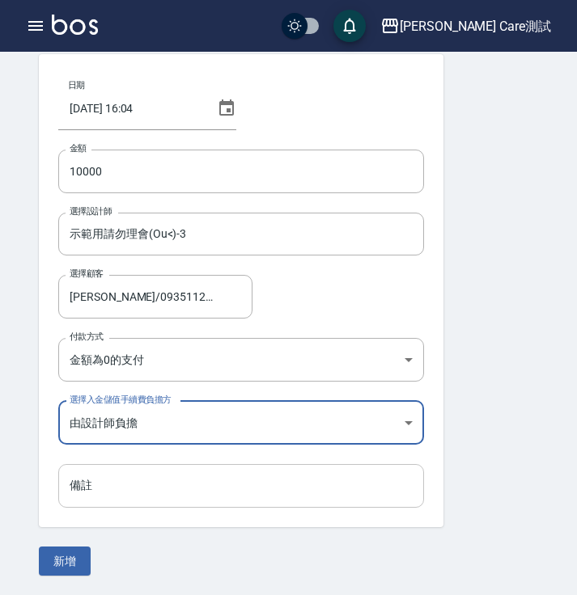
click at [290, 489] on input "備註" at bounding box center [240, 486] width 365 height 44
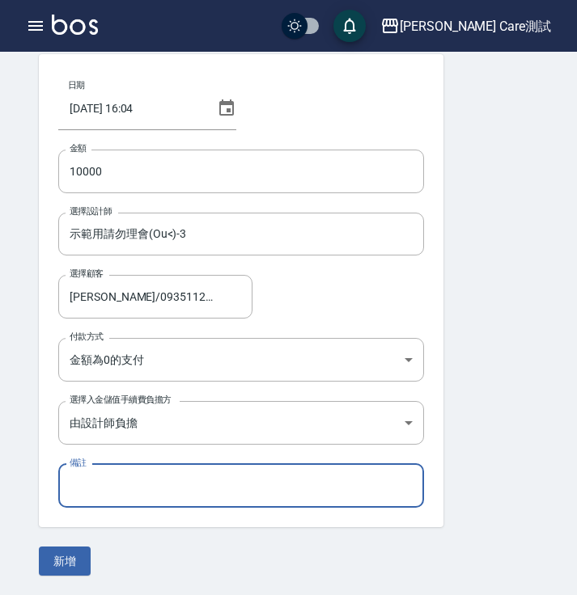
type input "123456"
click at [136, 498] on input "123456" at bounding box center [240, 486] width 365 height 44
click at [142, 493] on input "備註" at bounding box center [240, 486] width 365 height 44
type input "test123"
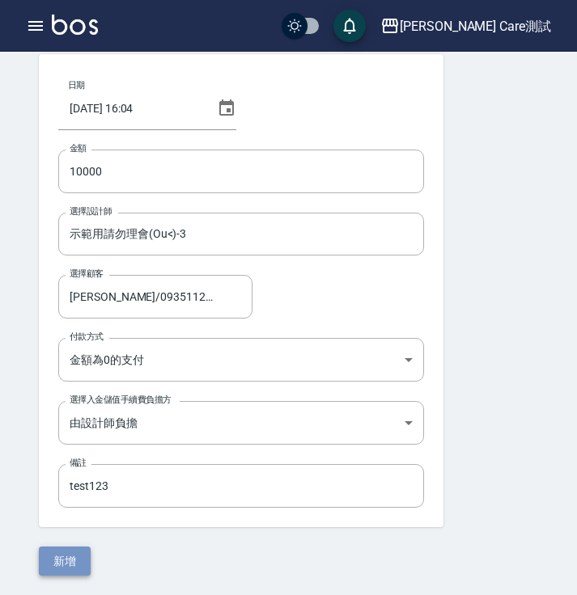
click at [63, 561] on button "新增" at bounding box center [65, 562] width 52 height 30
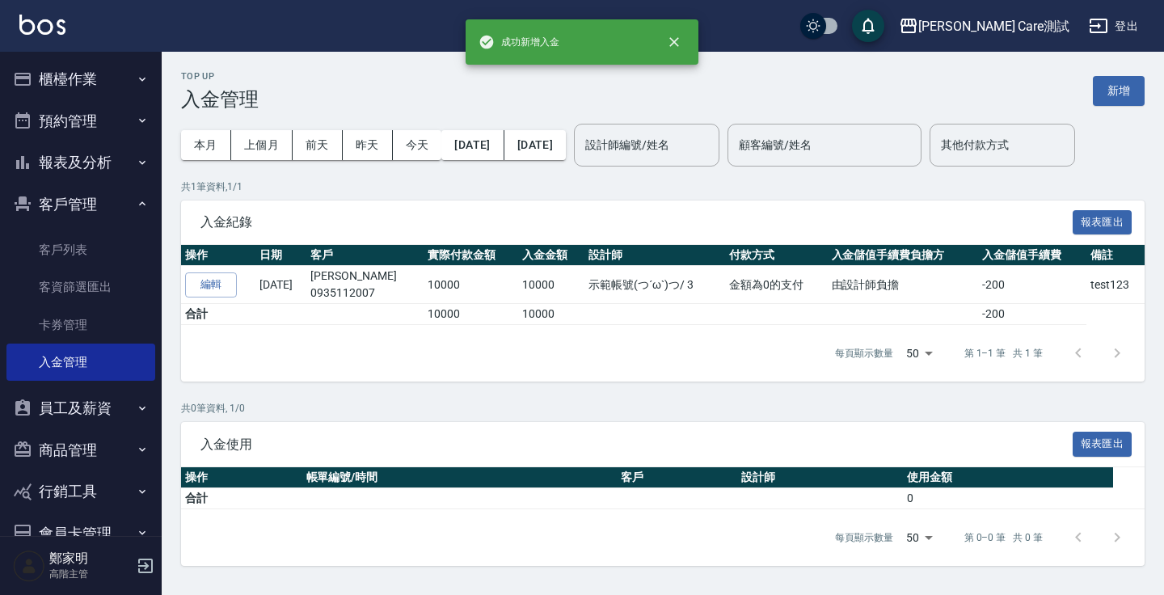
click at [565, 186] on p "共 1 筆資料, 1 / 1" at bounding box center [663, 187] width 964 height 15
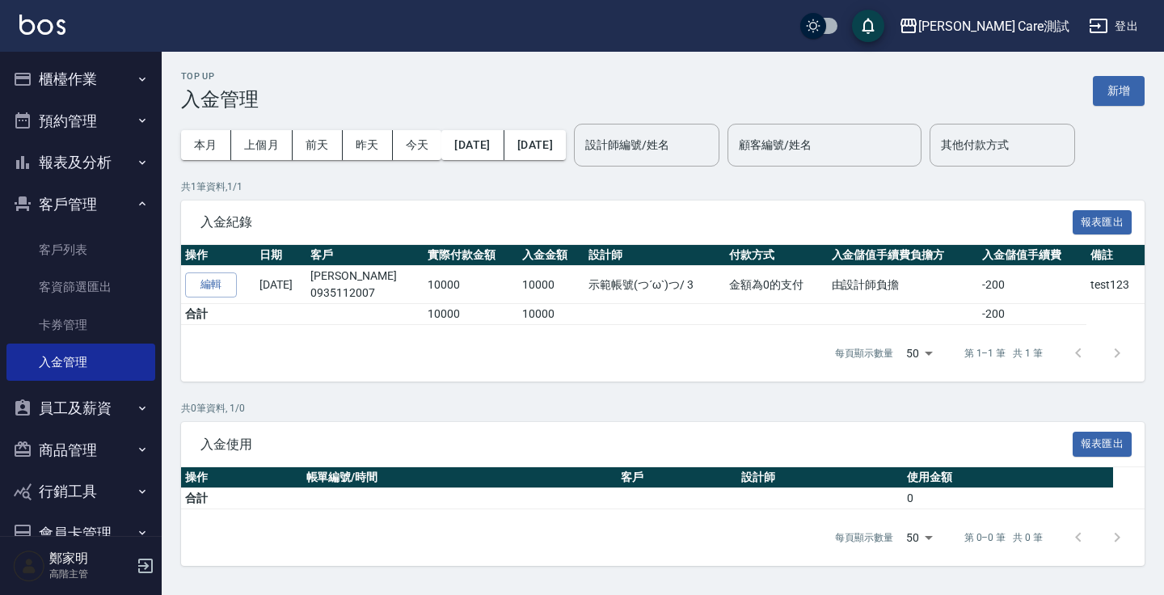
click at [379, 180] on p "共 1 筆資料, 1 / 1" at bounding box center [663, 187] width 964 height 15
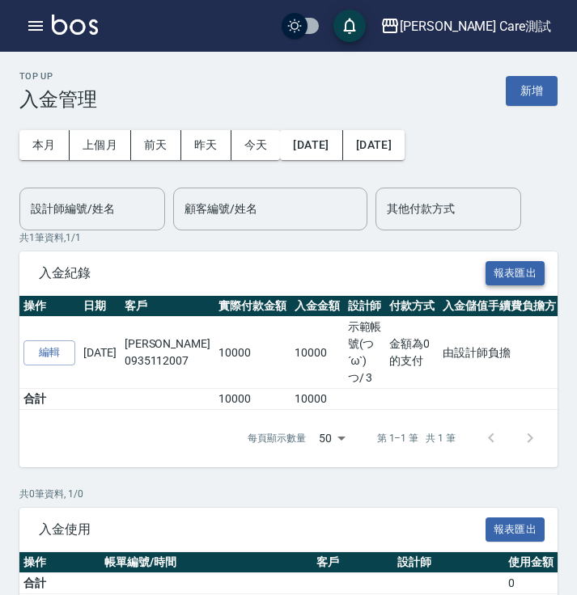
click at [518, 268] on button "報表匯出" at bounding box center [515, 273] width 60 height 25
click at [515, 527] on button "報表匯出" at bounding box center [515, 530] width 60 height 25
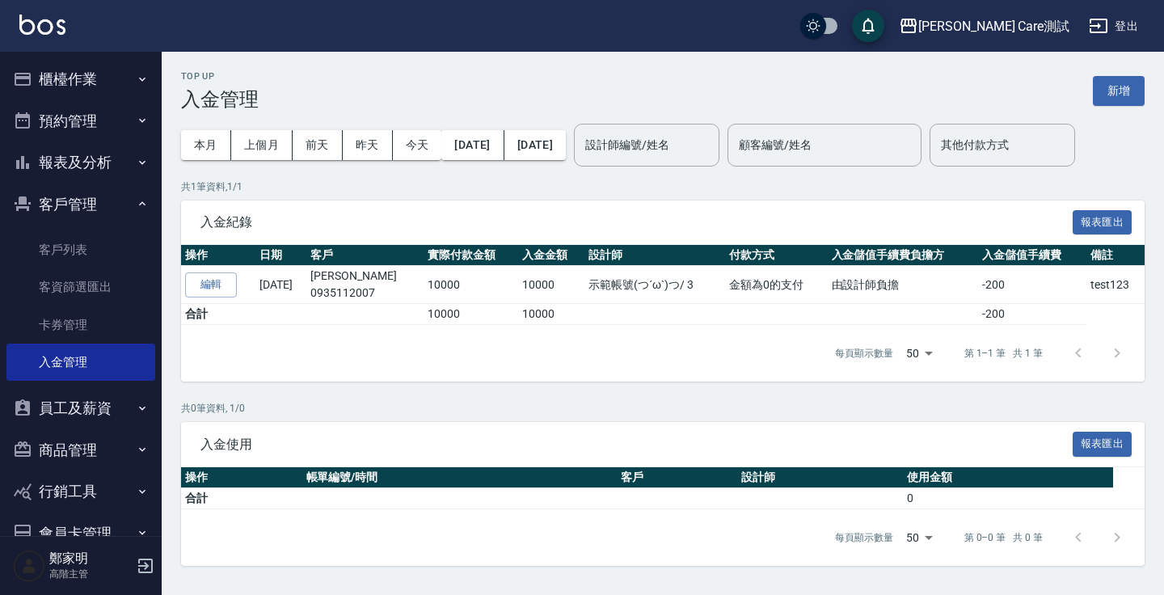
click at [565, 108] on div "Top Up 入金管理 新增" at bounding box center [663, 91] width 964 height 40
click at [565, 196] on div "共 1 筆資料, 1 / 1 入金紀錄 報表匯出 操作 日期 客戶 實際付款金額 入金金額 設計師 付款方式 入金儲值手續費負擔方 入金儲值手續費 備註 編輯…" at bounding box center [663, 281] width 964 height 203
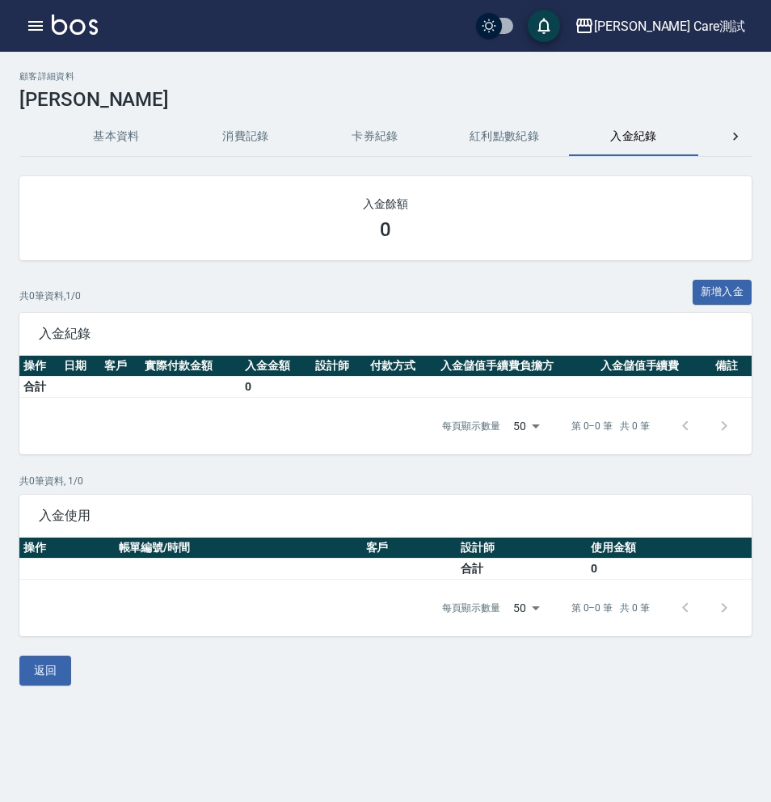
click at [706, 72] on h2 "顧客詳細資料" at bounding box center [385, 76] width 733 height 11
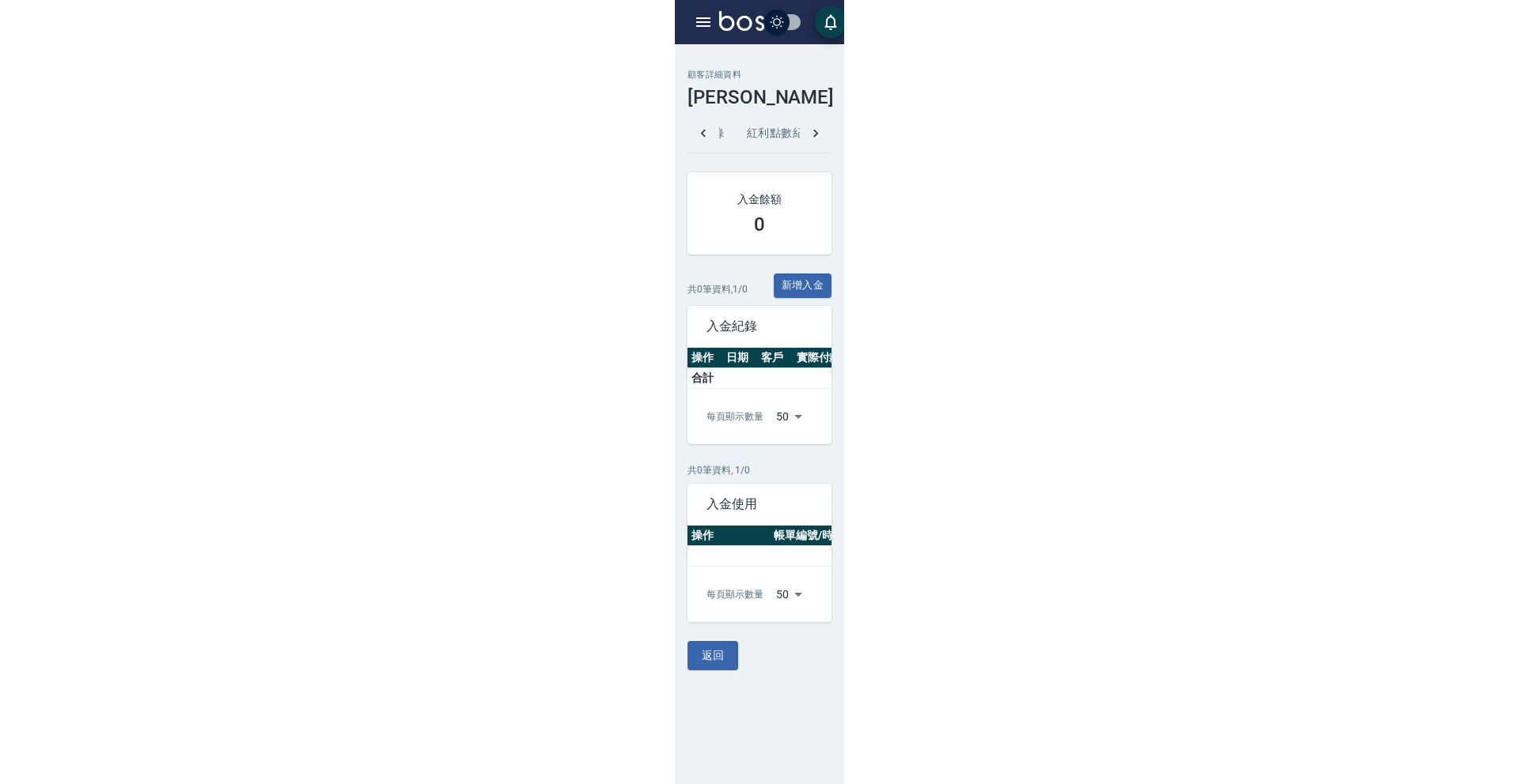
scroll to position [0, 291]
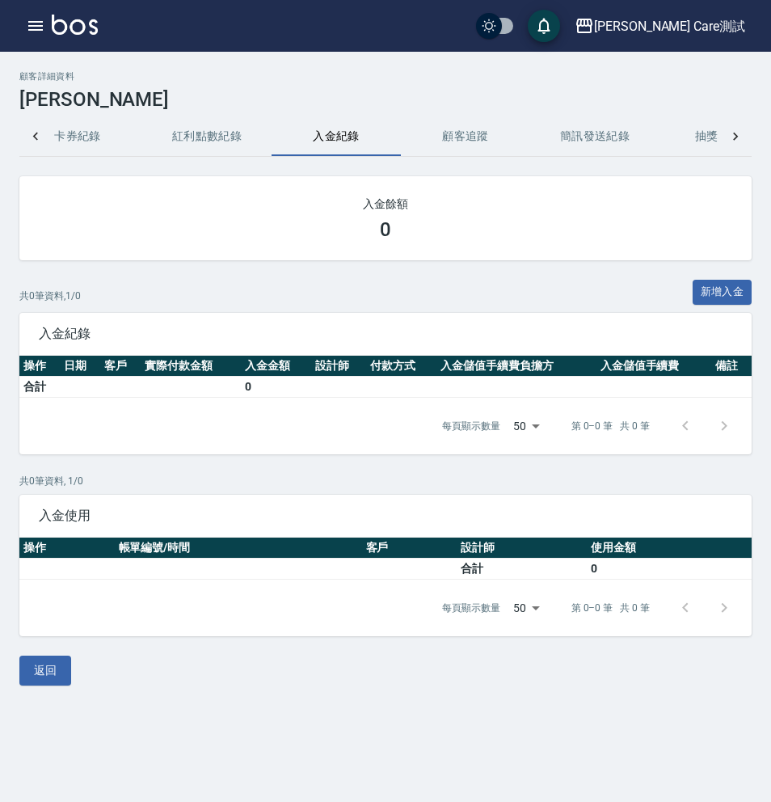
click at [754, 74] on div "顧客詳細資料 Jamie 基本資料 消費記錄 卡券紀錄 紅利點數紀錄 入金紀錄 顧客追蹤 簡訊發送紀錄 抽獎券紀錄 會員卡列表 入金餘額 0 共 0 筆資料,…" at bounding box center [385, 378] width 771 height 615
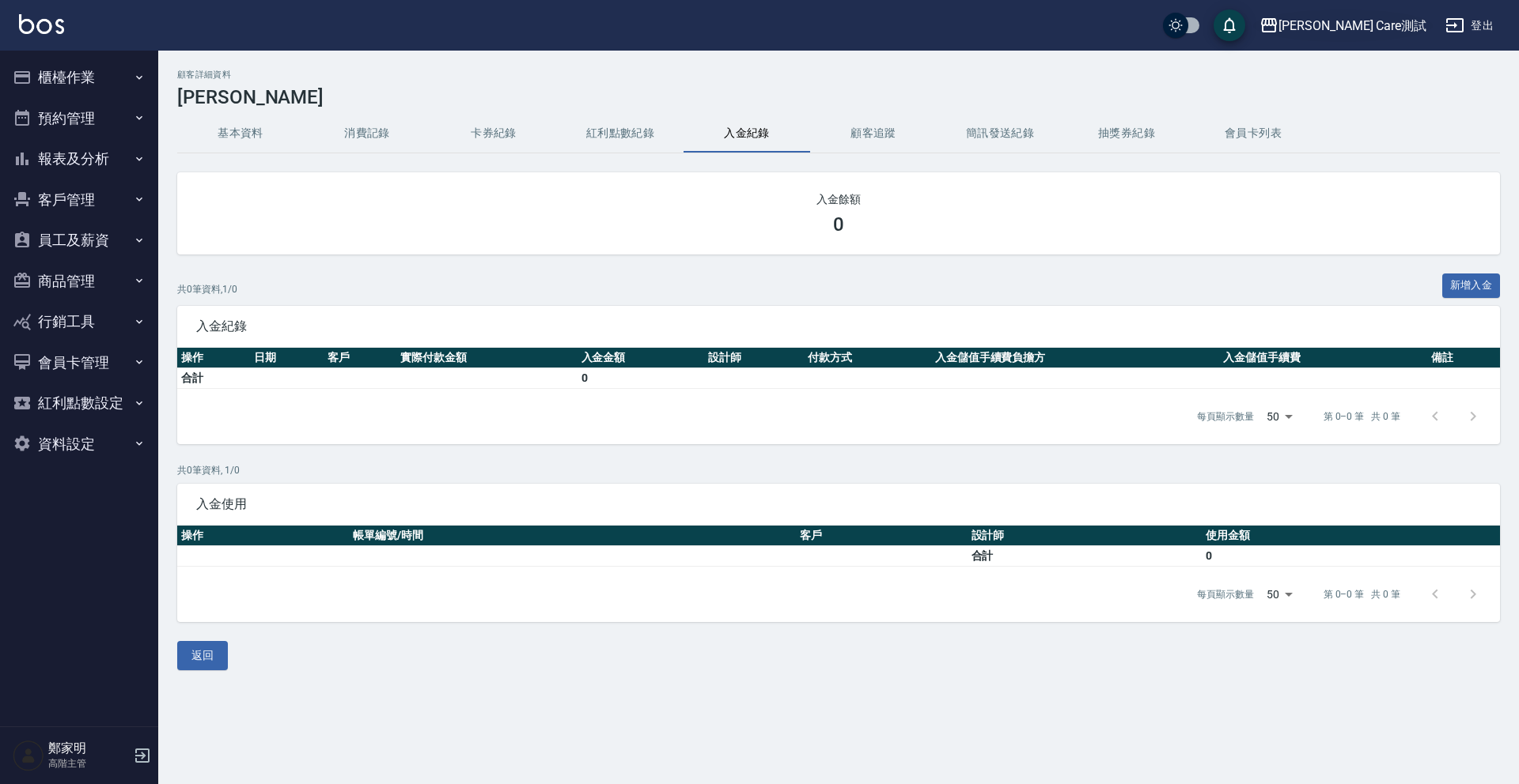
scroll to position [0, 0]
